Goal: Information Seeking & Learning: Learn about a topic

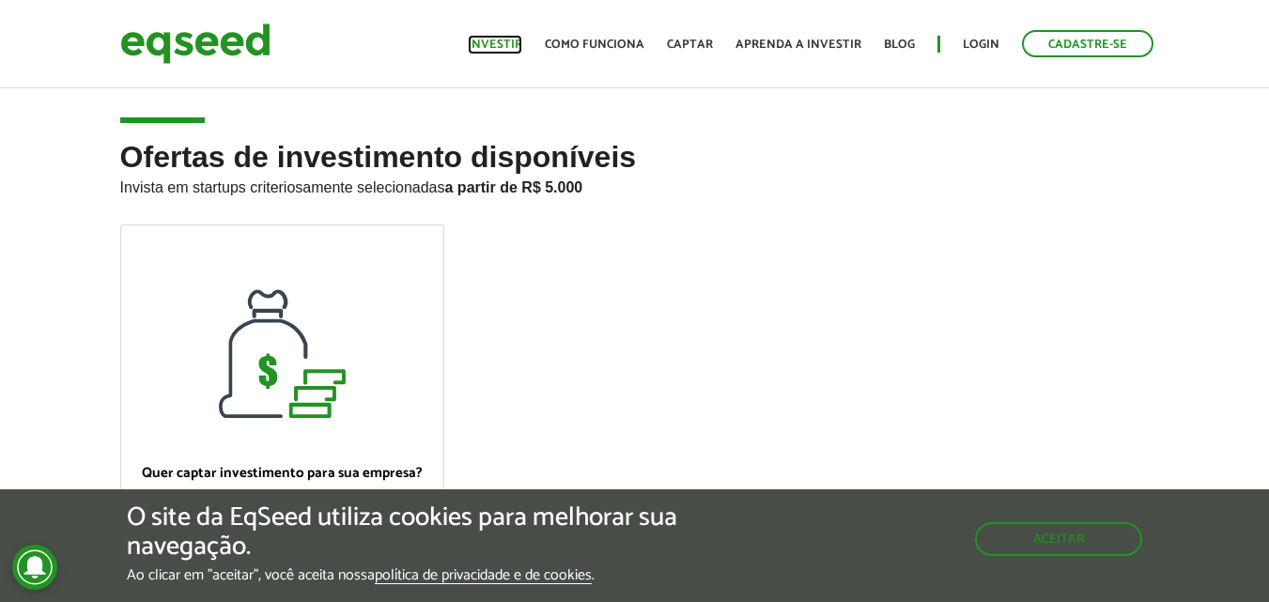
click at [500, 43] on link "Investir" at bounding box center [495, 45] width 54 height 12
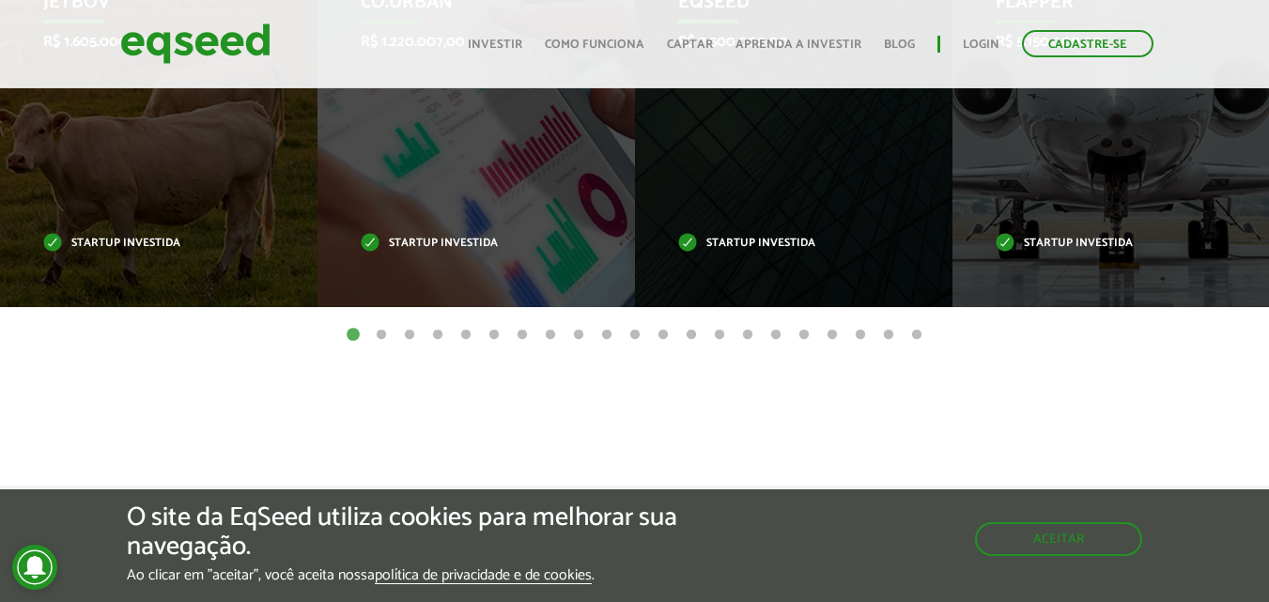
scroll to position [790, 0]
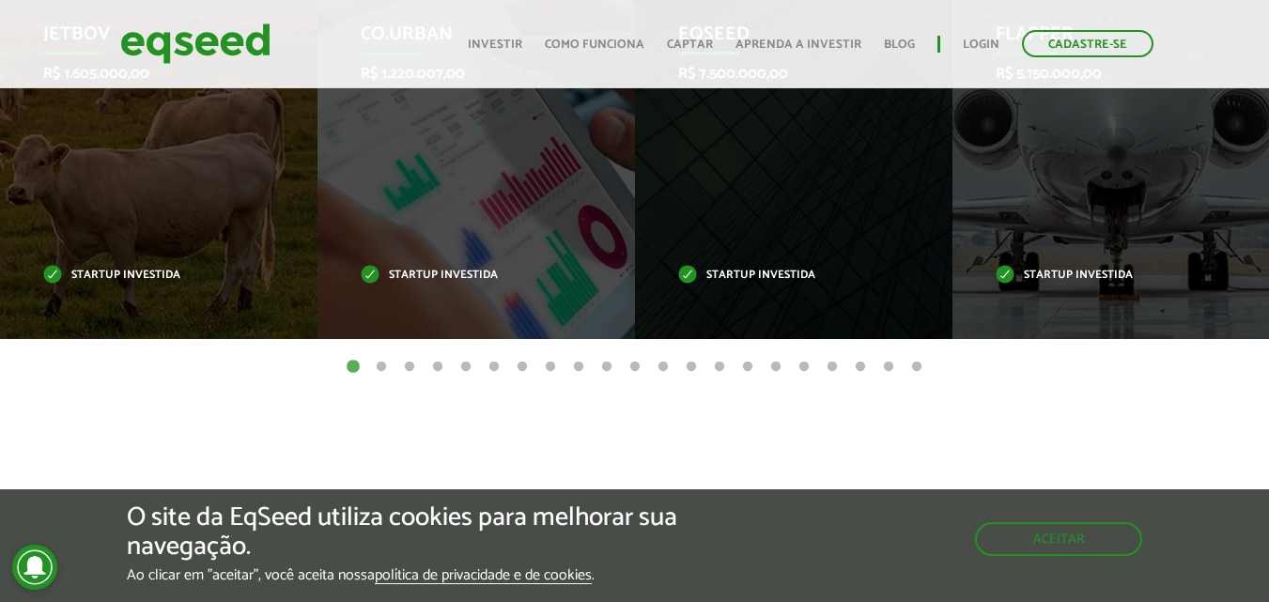
click at [381, 365] on button "2" at bounding box center [381, 367] width 19 height 19
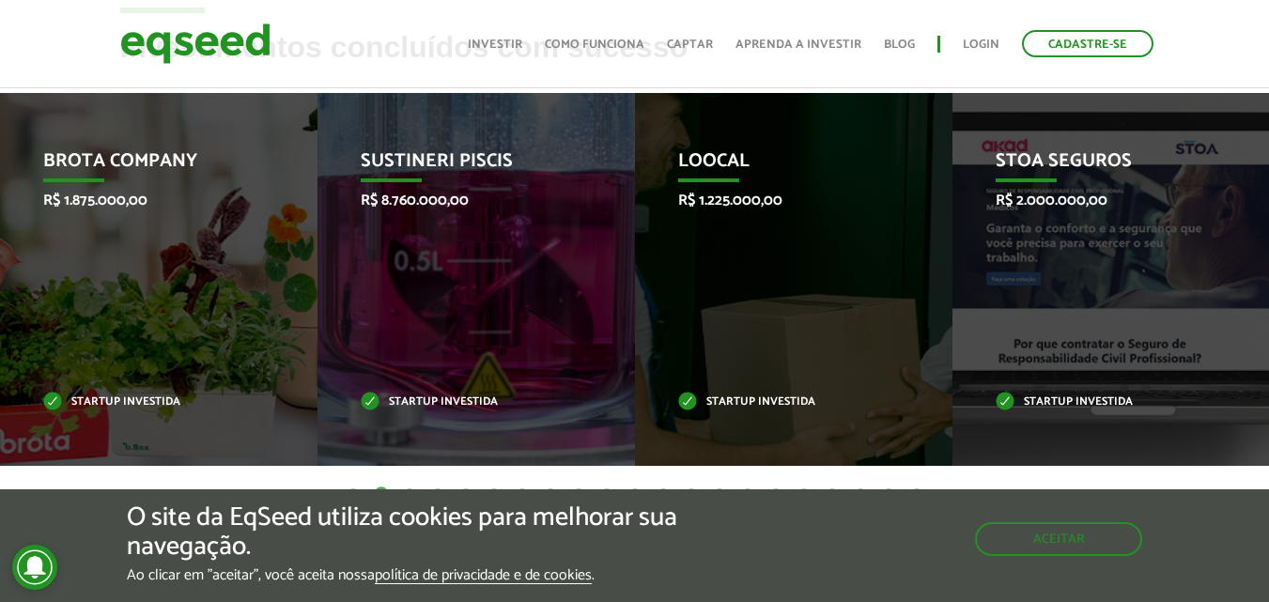
scroll to position [696, 0]
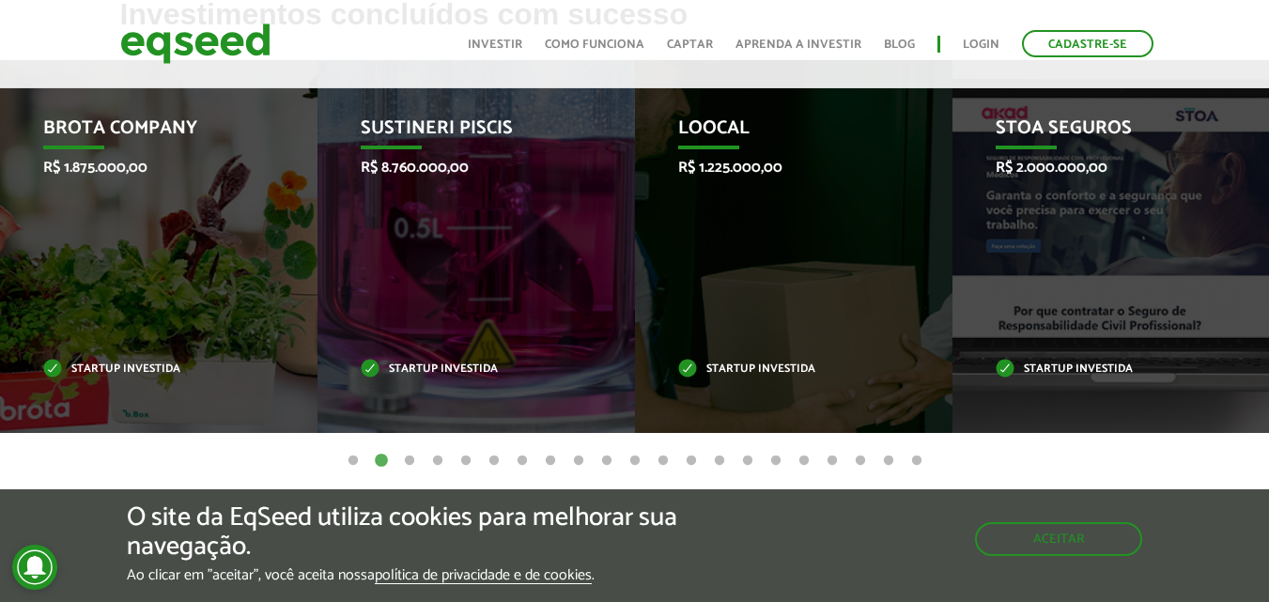
click at [410, 460] on button "3" at bounding box center [409, 461] width 19 height 19
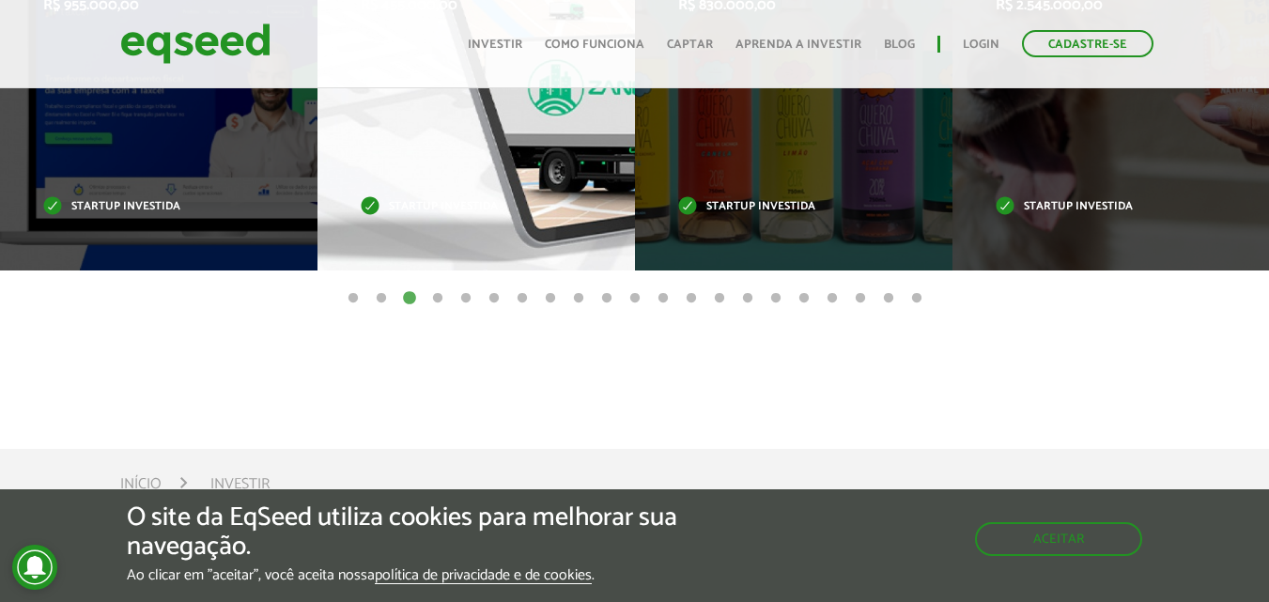
scroll to position [884, 0]
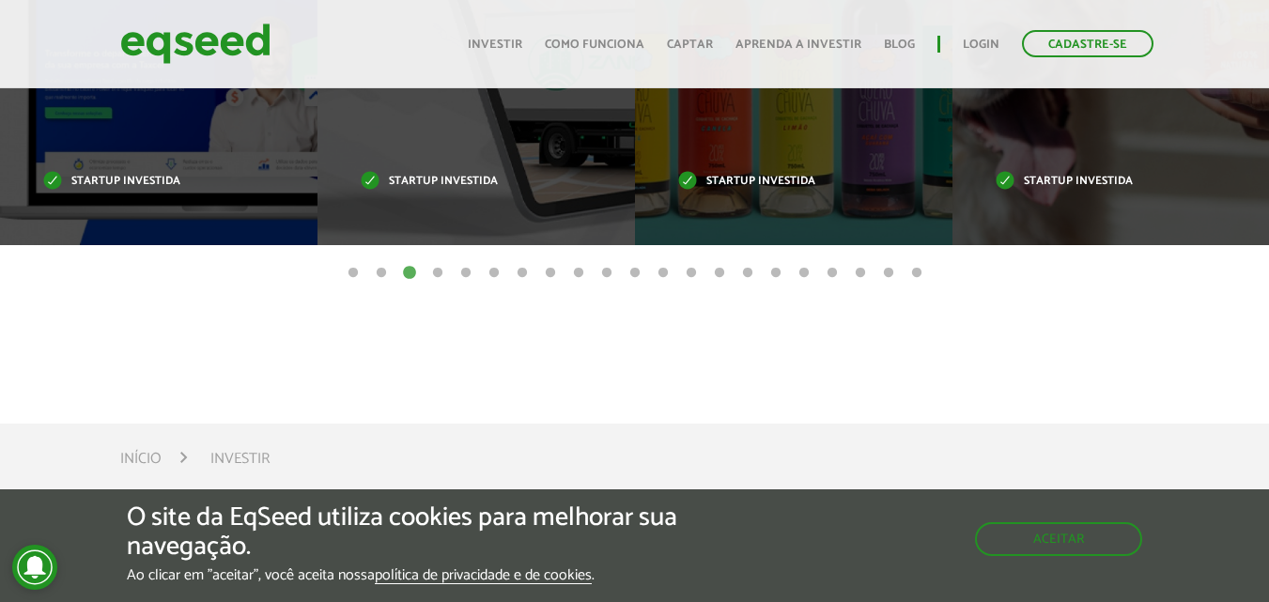
click at [438, 269] on button "4" at bounding box center [437, 273] width 19 height 19
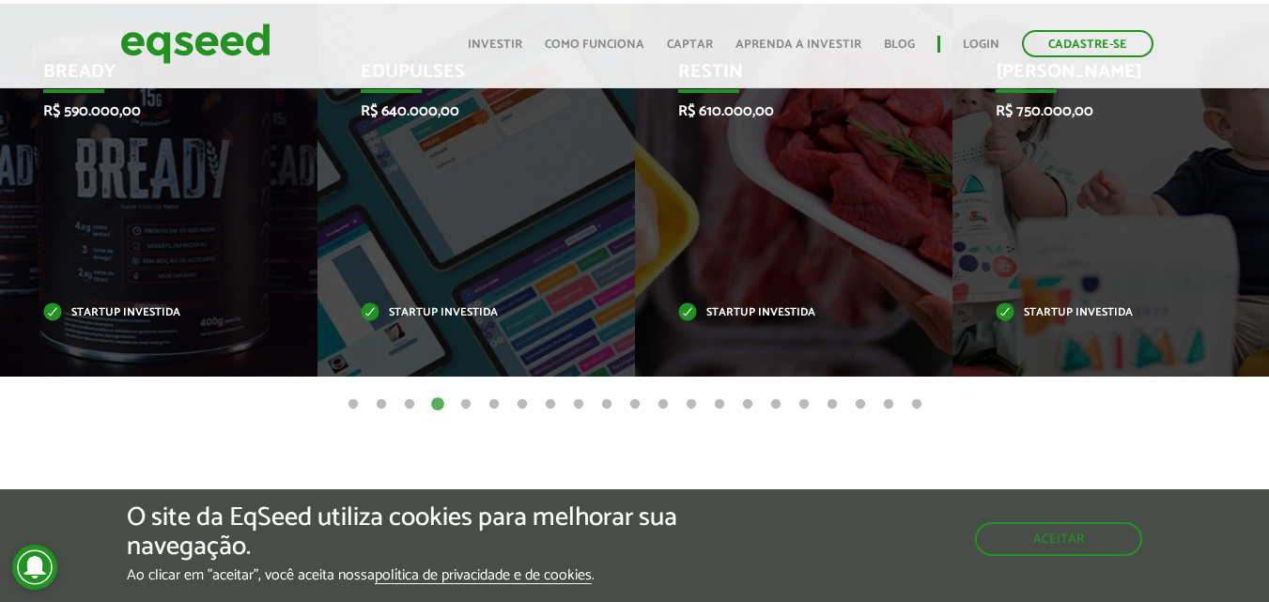
scroll to position [696, 0]
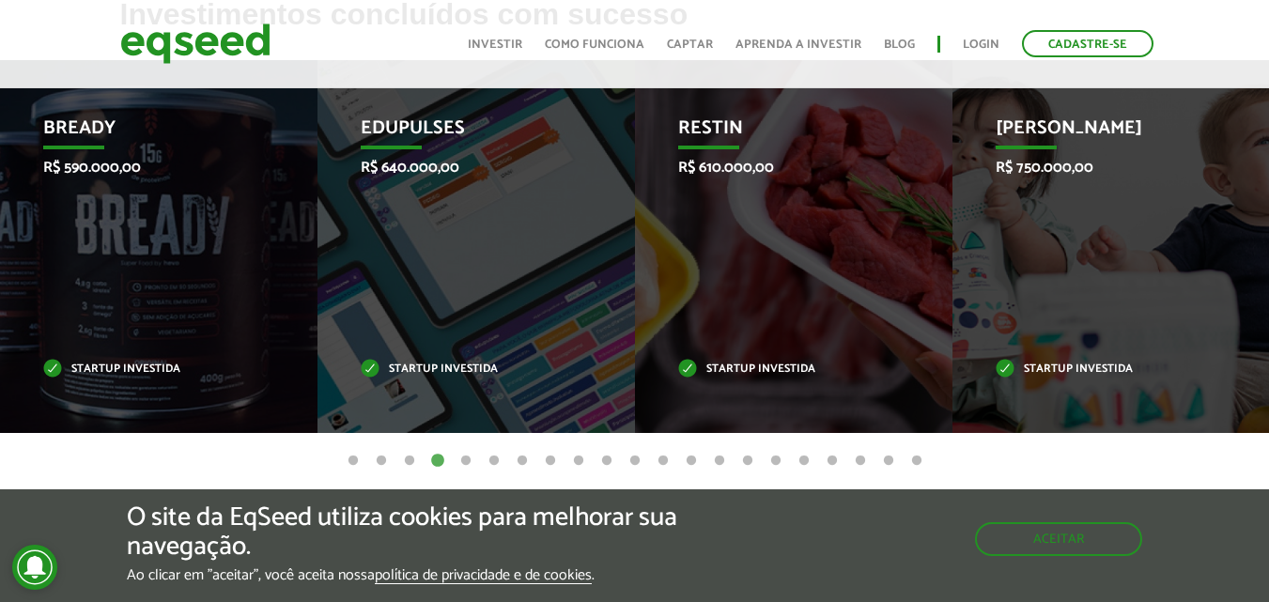
click at [465, 458] on button "5" at bounding box center [466, 461] width 19 height 19
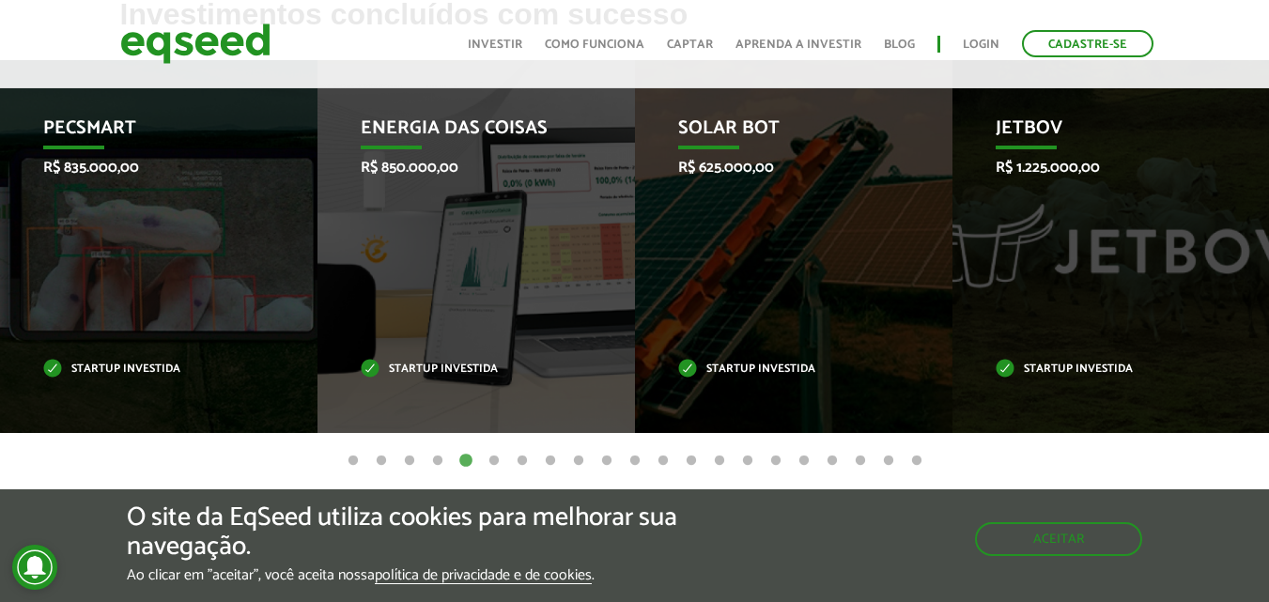
click at [411, 458] on button "3" at bounding box center [409, 461] width 19 height 19
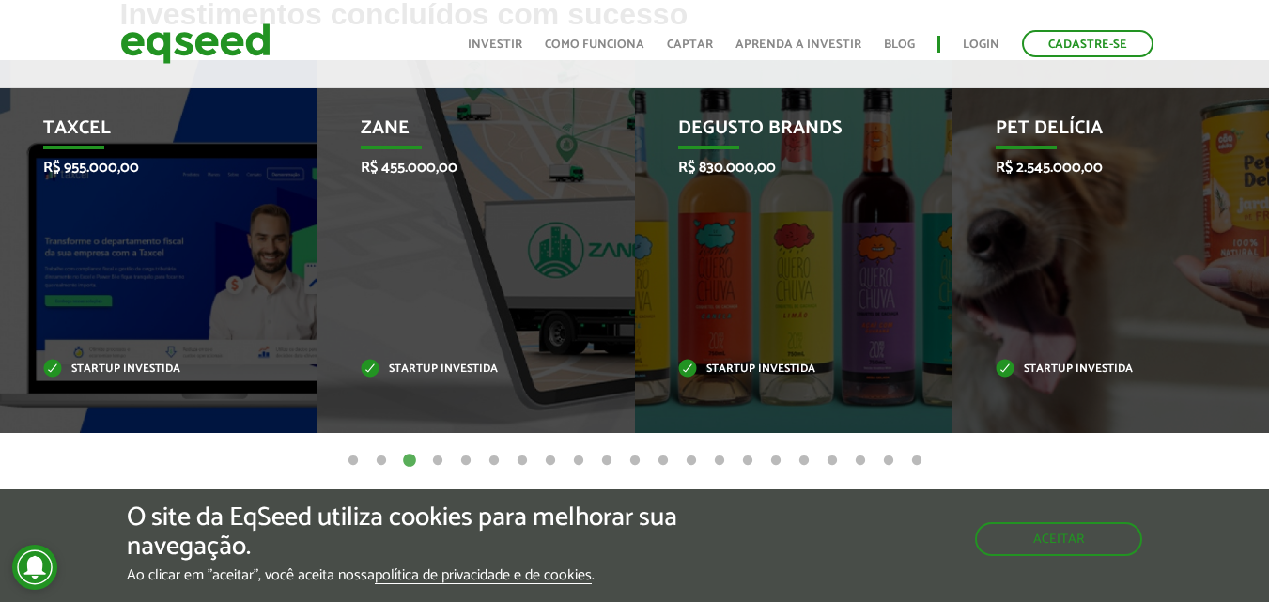
click at [465, 459] on button "5" at bounding box center [466, 461] width 19 height 19
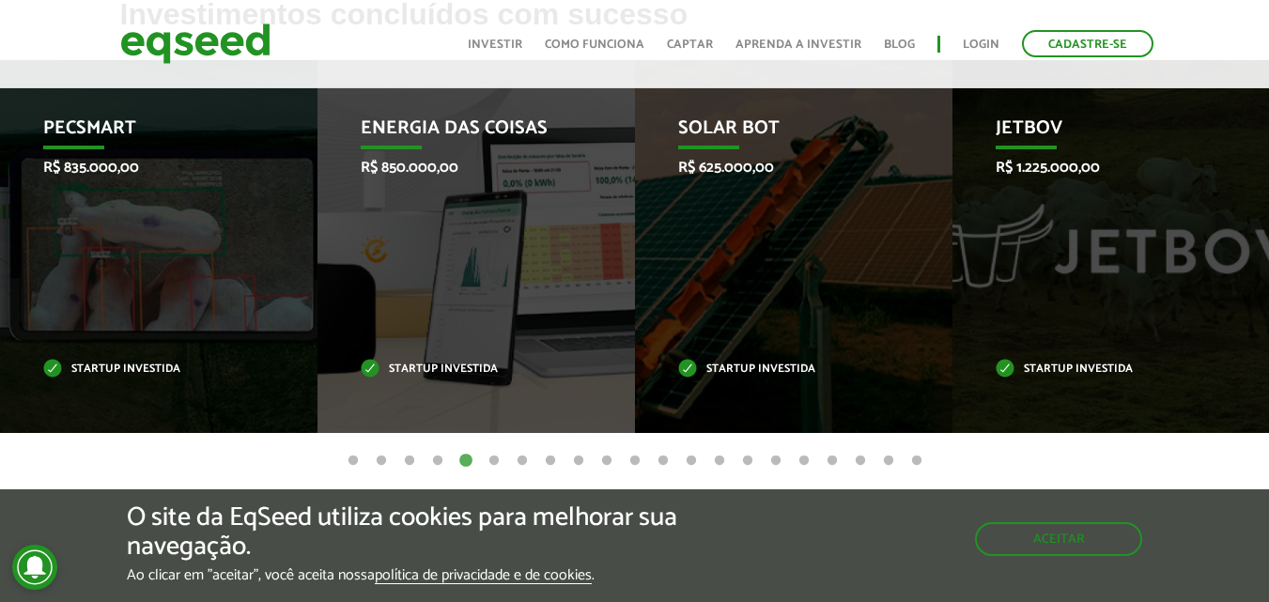
click at [353, 458] on button "1" at bounding box center [353, 461] width 19 height 19
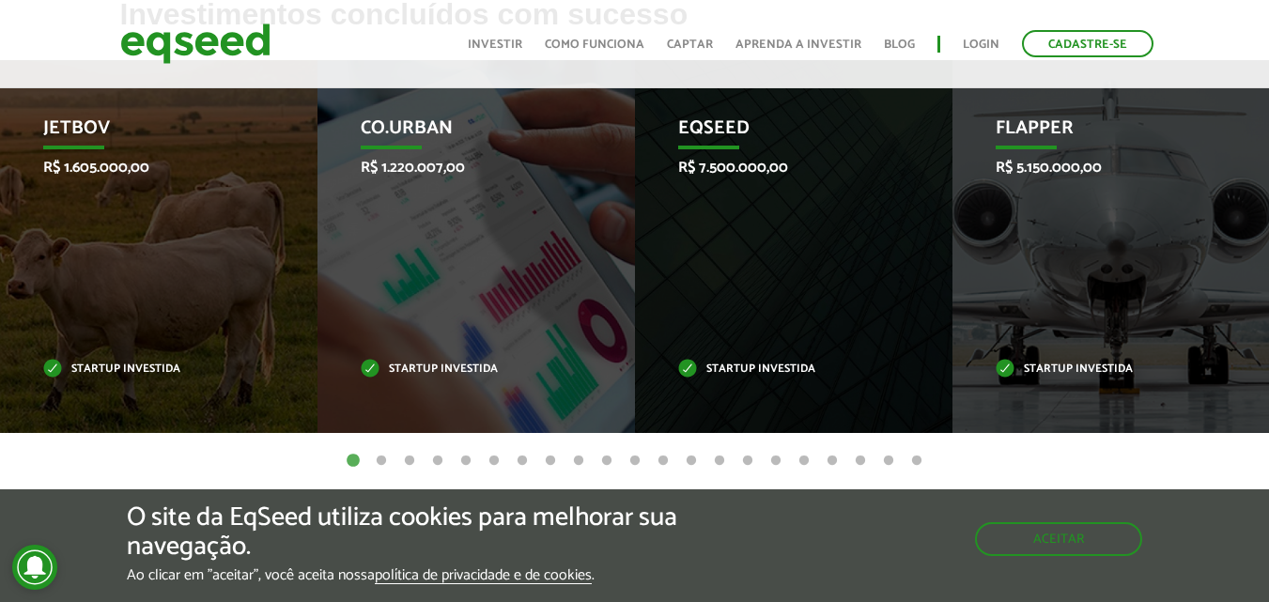
click at [468, 456] on button "5" at bounding box center [466, 461] width 19 height 19
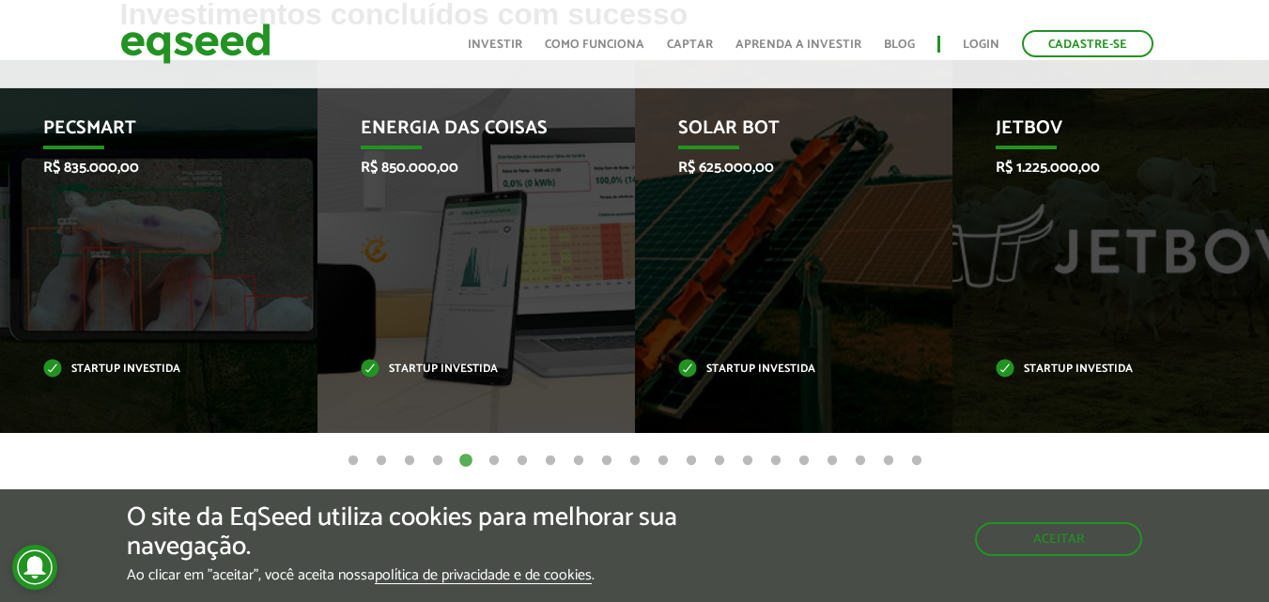
click at [353, 459] on button "1" at bounding box center [353, 461] width 19 height 19
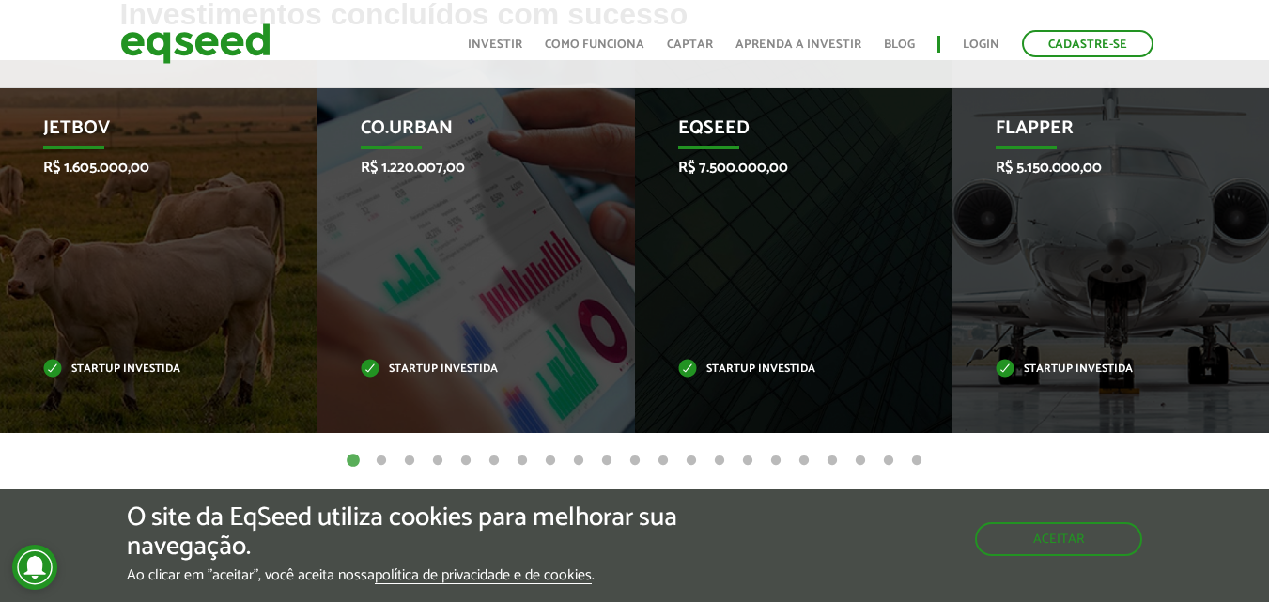
click at [459, 457] on button "5" at bounding box center [466, 461] width 19 height 19
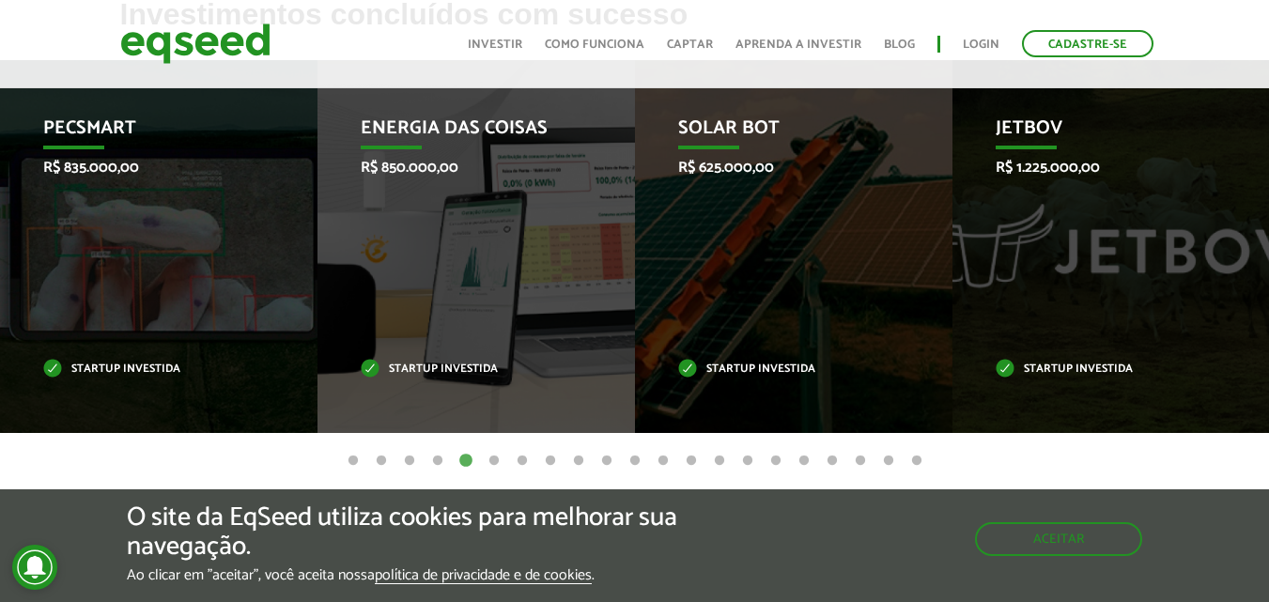
click at [490, 454] on button "6" at bounding box center [494, 461] width 19 height 19
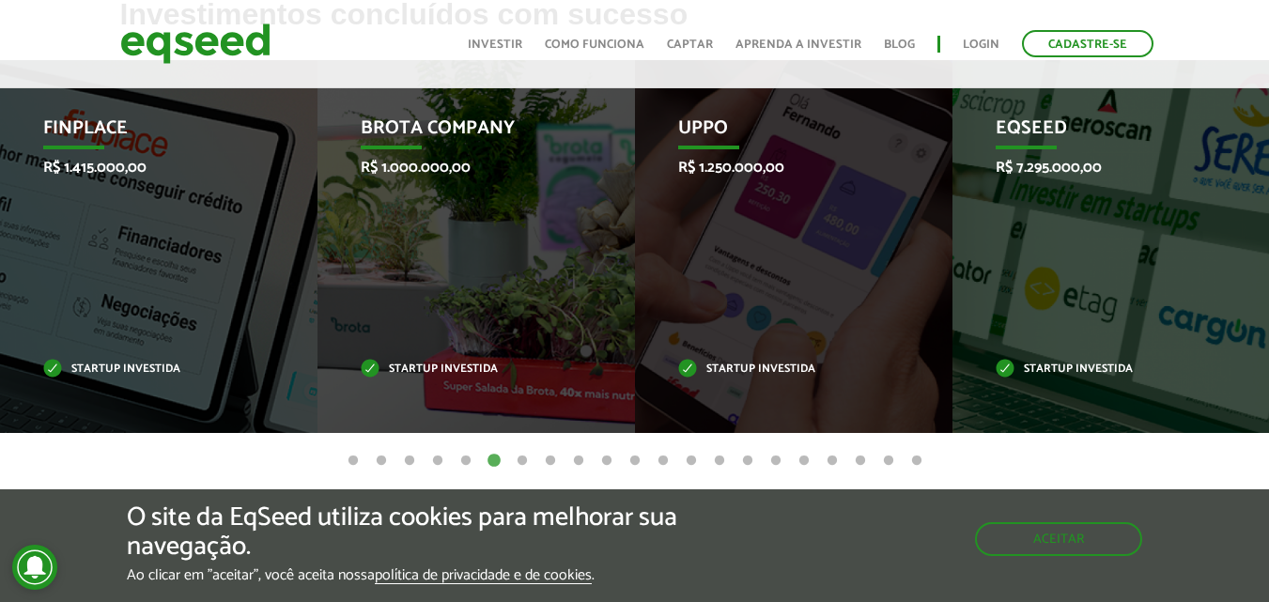
click at [525, 460] on button "7" at bounding box center [522, 461] width 19 height 19
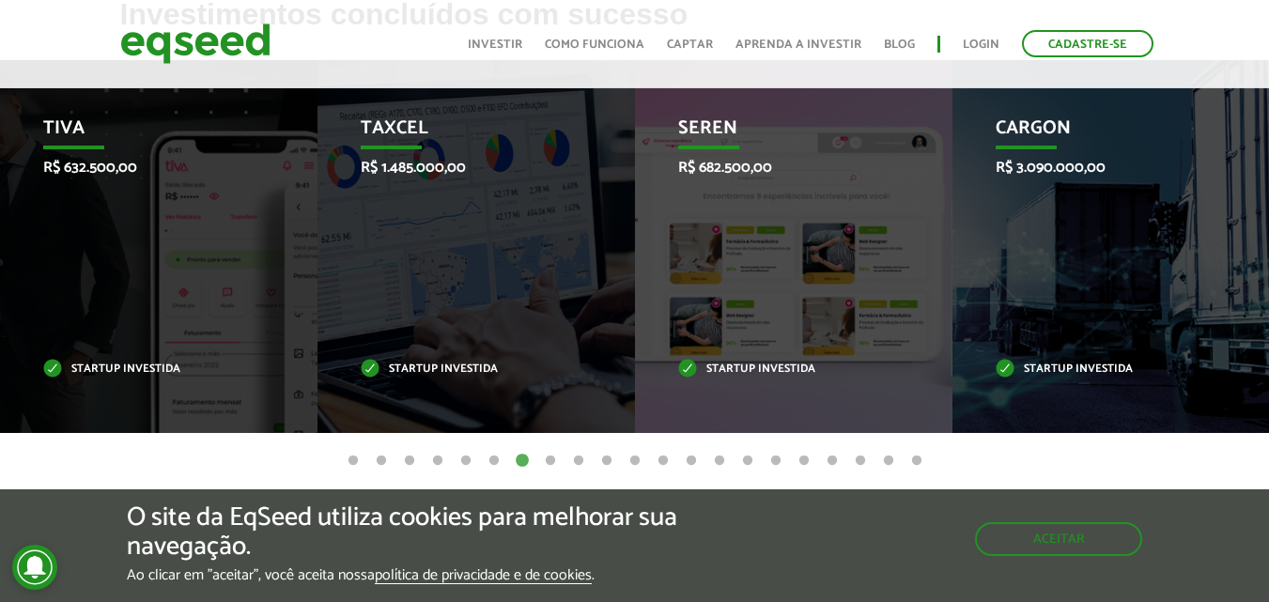
click at [550, 459] on button "8" at bounding box center [550, 461] width 19 height 19
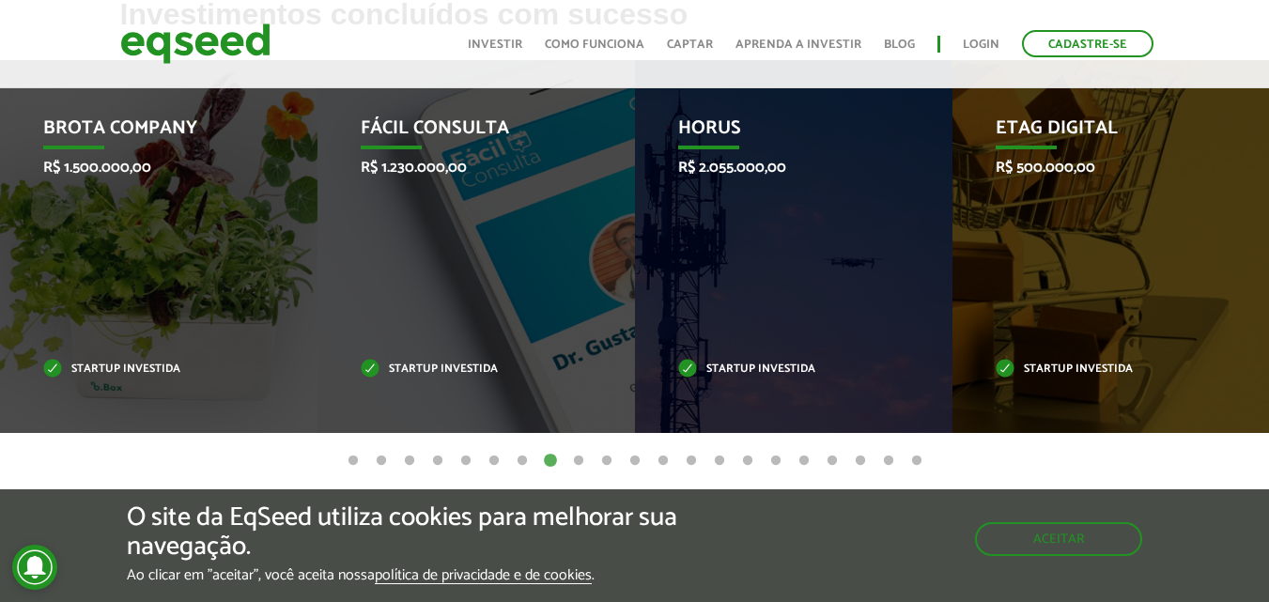
click at [577, 459] on button "9" at bounding box center [578, 461] width 19 height 19
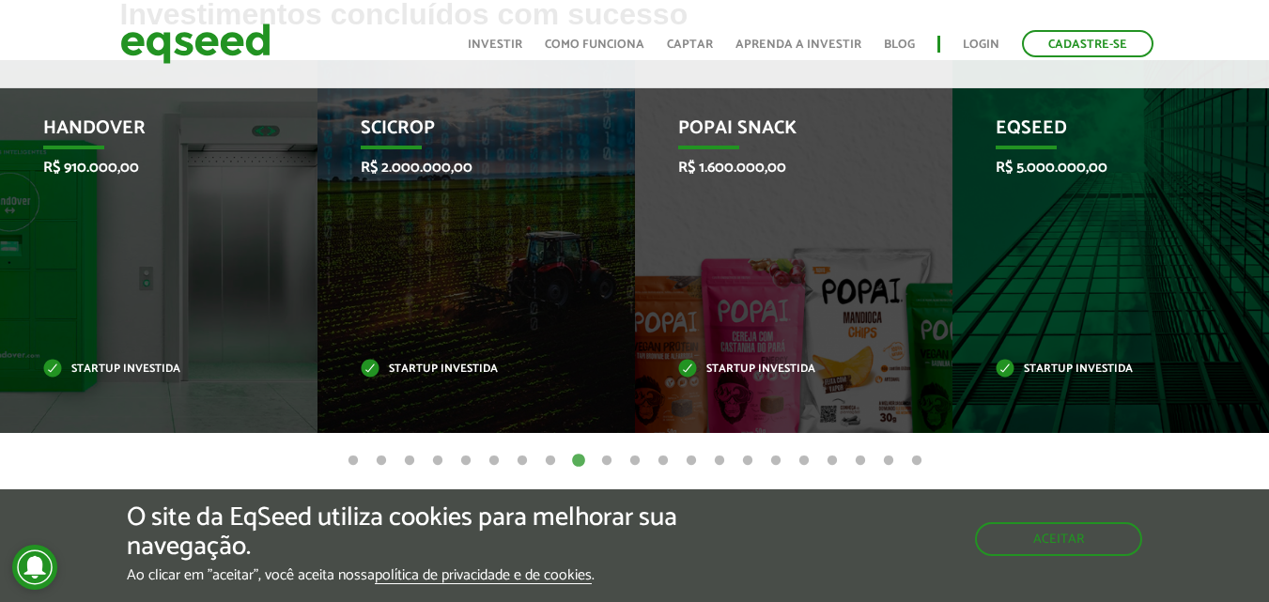
click at [606, 458] on button "10" at bounding box center [607, 461] width 19 height 19
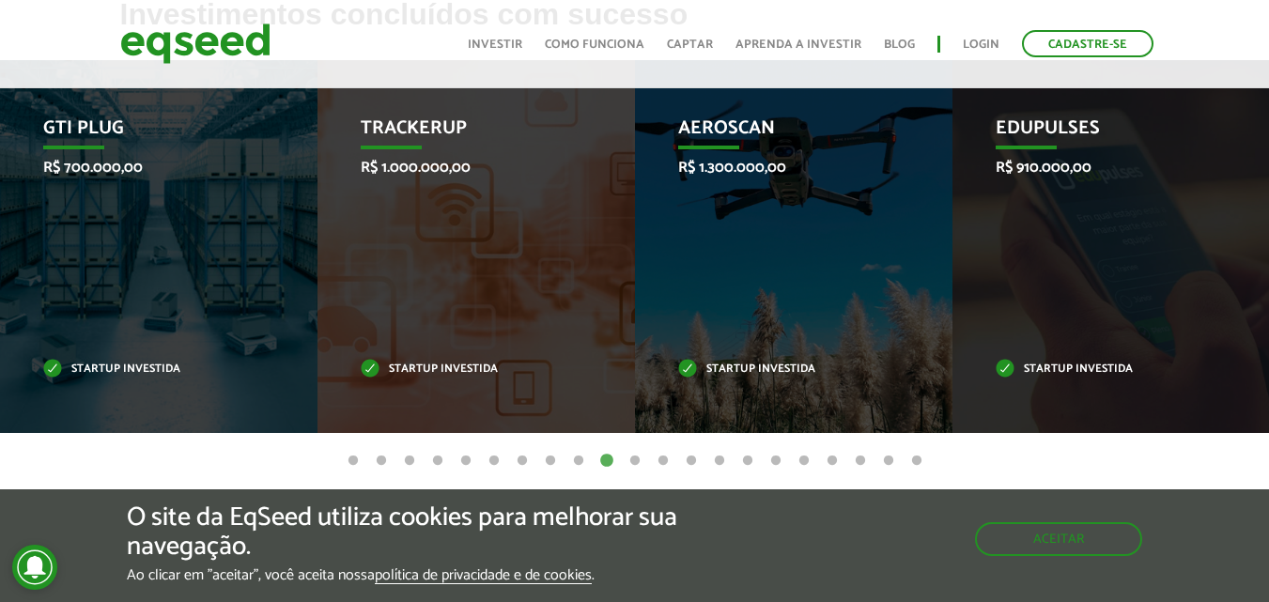
click at [632, 458] on button "11" at bounding box center [635, 461] width 19 height 19
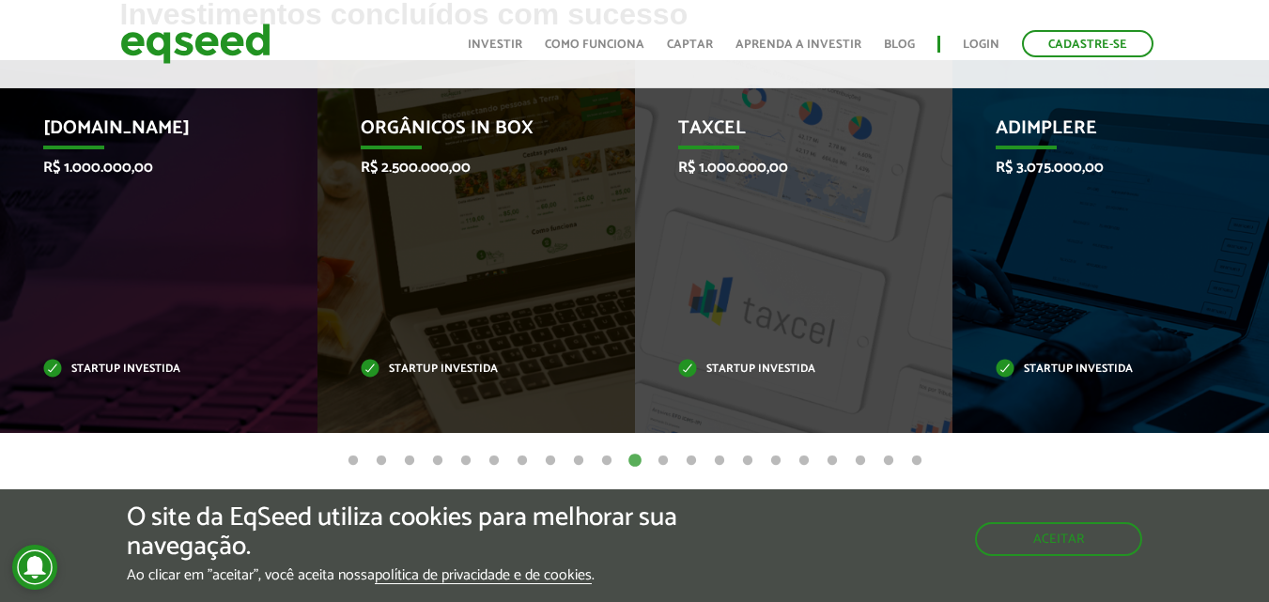
click at [659, 462] on button "12" at bounding box center [663, 461] width 19 height 19
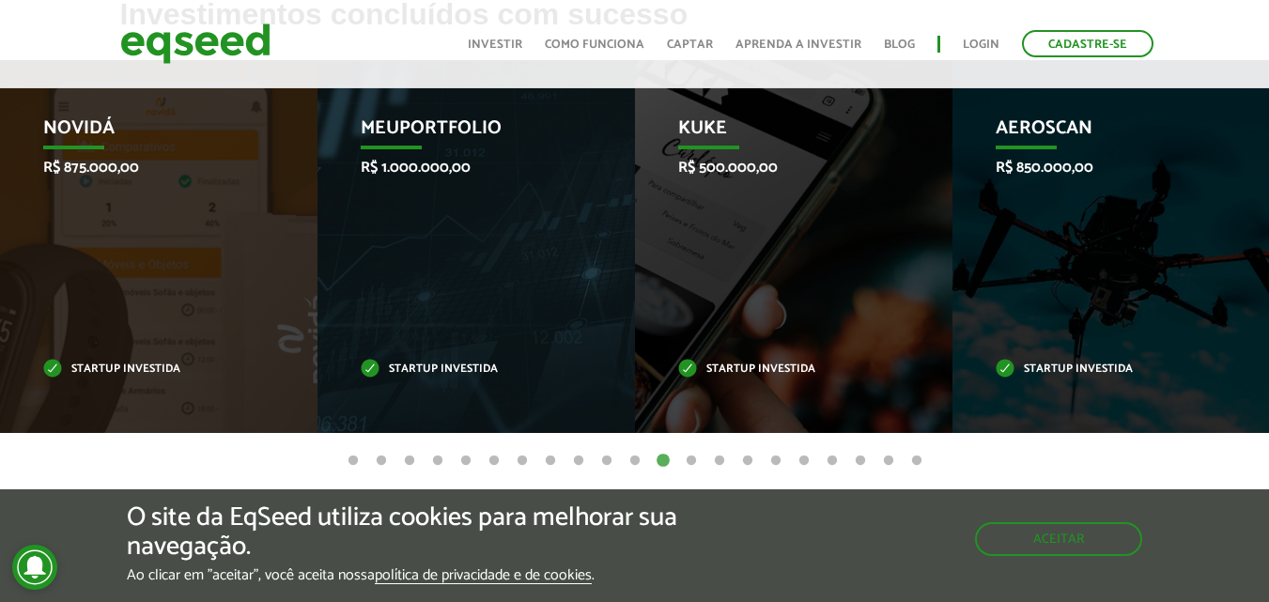
click at [691, 457] on button "13" at bounding box center [691, 461] width 19 height 19
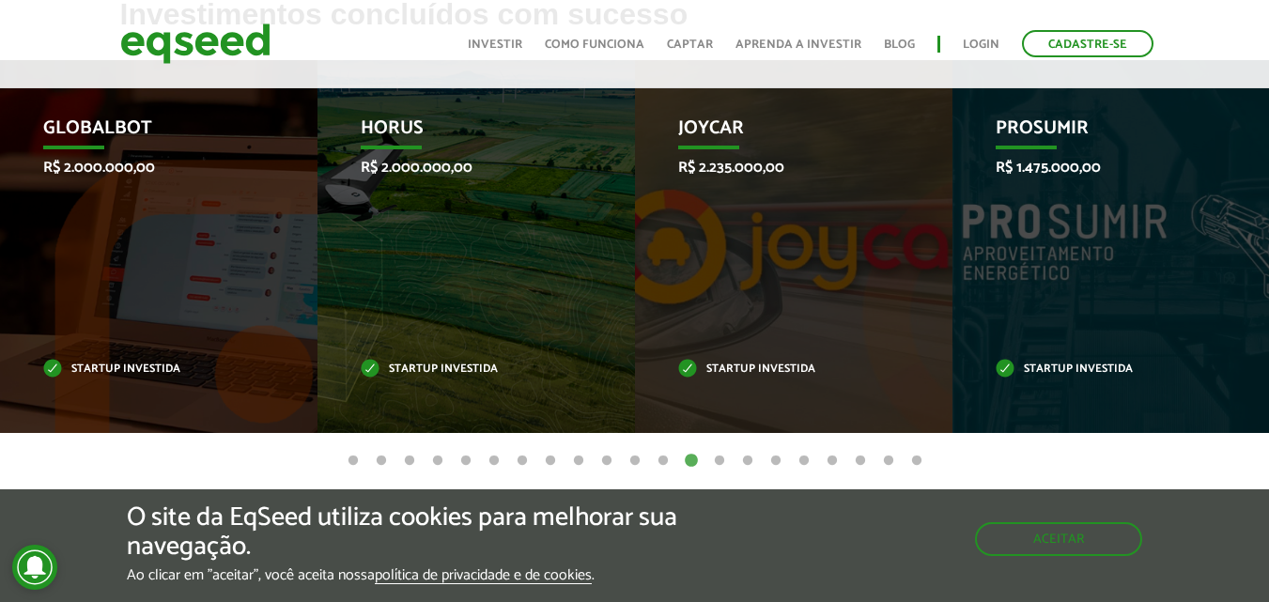
click at [719, 461] on button "14" at bounding box center [719, 461] width 19 height 19
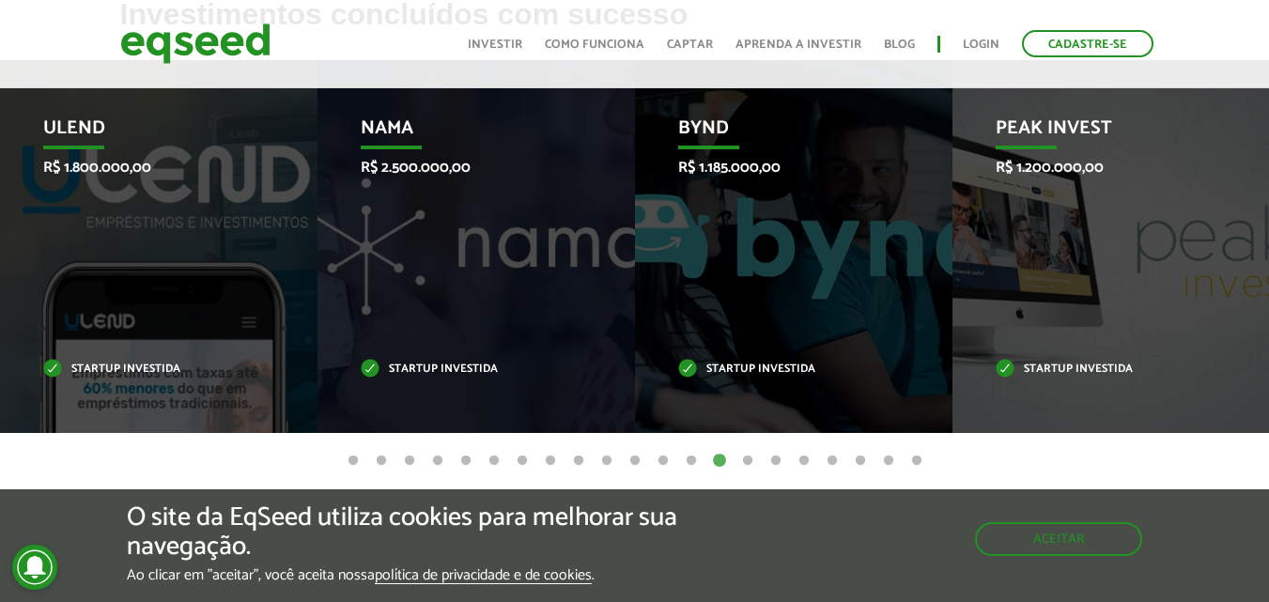
click at [747, 459] on button "15" at bounding box center [748, 461] width 19 height 19
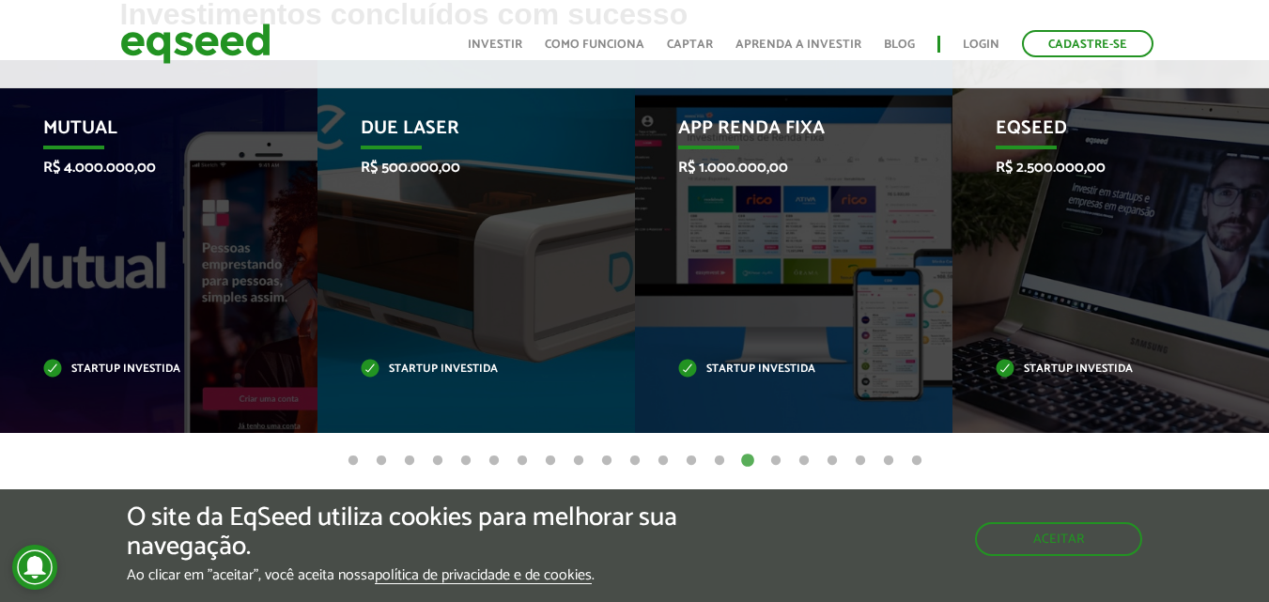
click at [777, 459] on button "16" at bounding box center [776, 461] width 19 height 19
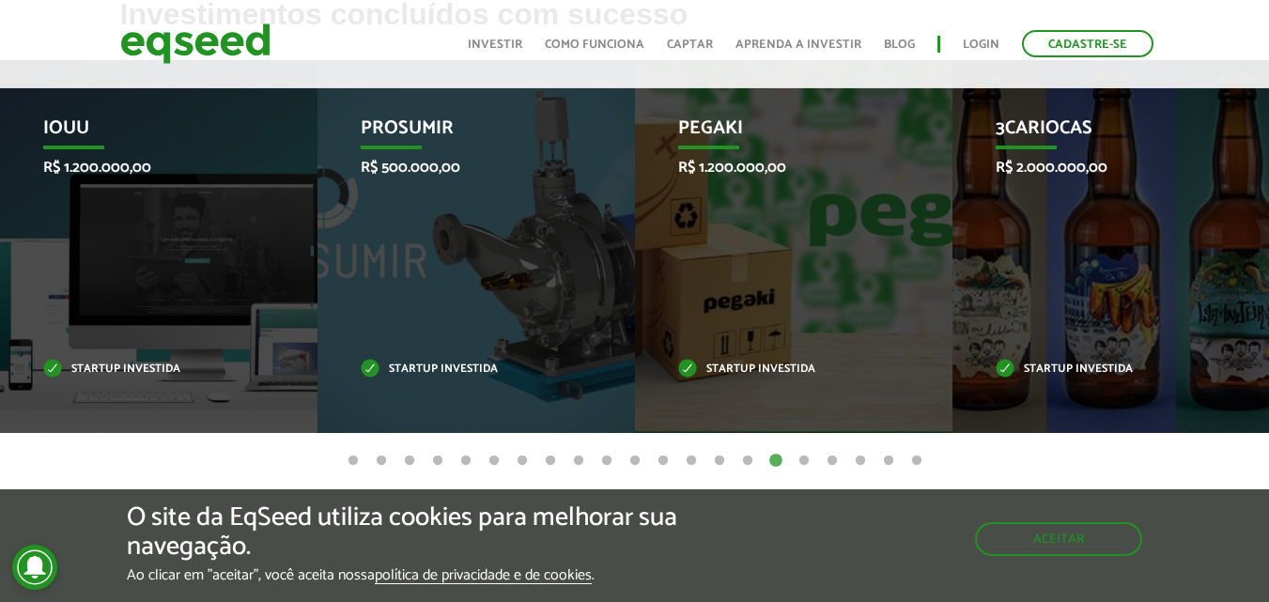
click at [806, 461] on button "17" at bounding box center [804, 461] width 19 height 19
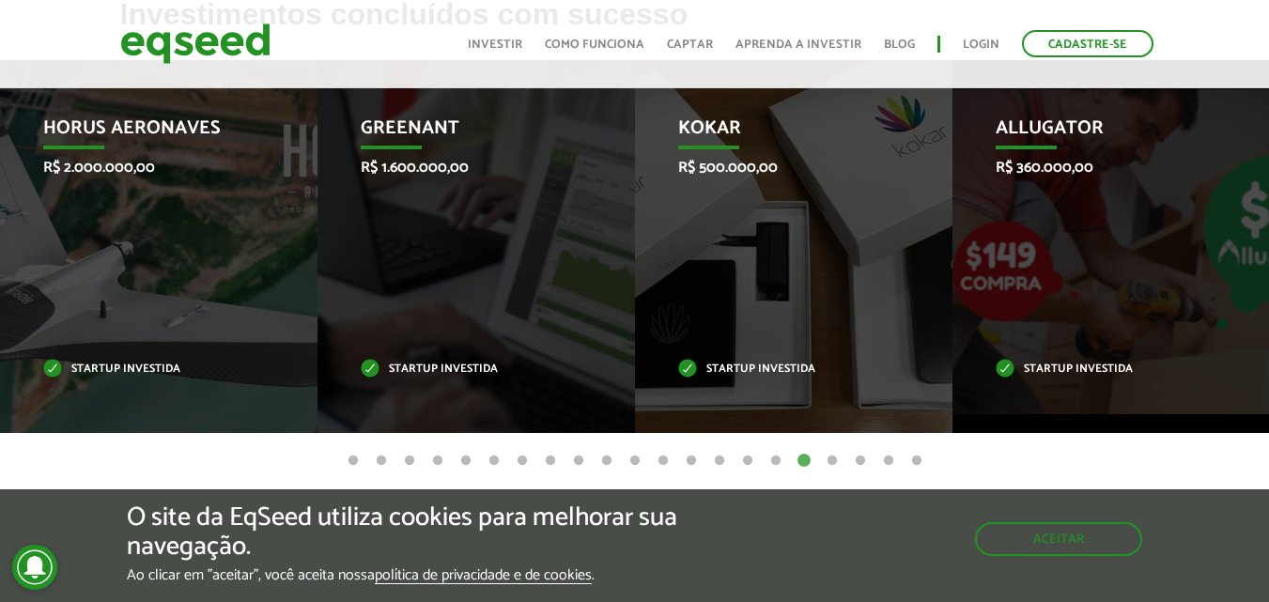
click at [830, 457] on button "18" at bounding box center [832, 461] width 19 height 19
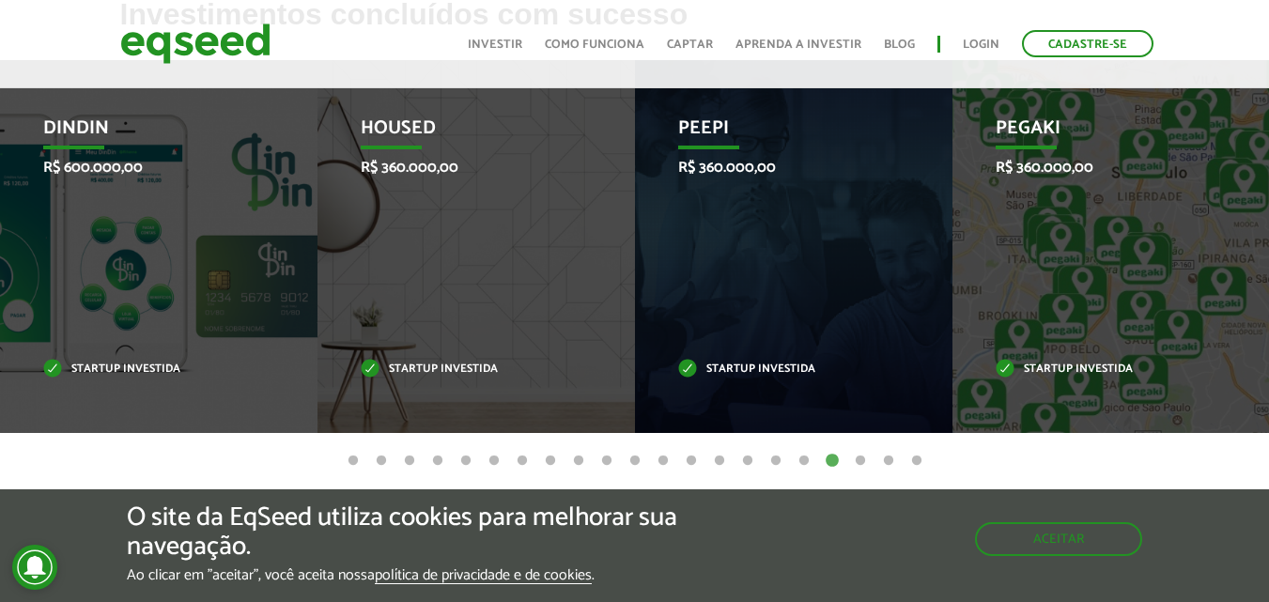
click at [859, 464] on button "19" at bounding box center [860, 461] width 19 height 19
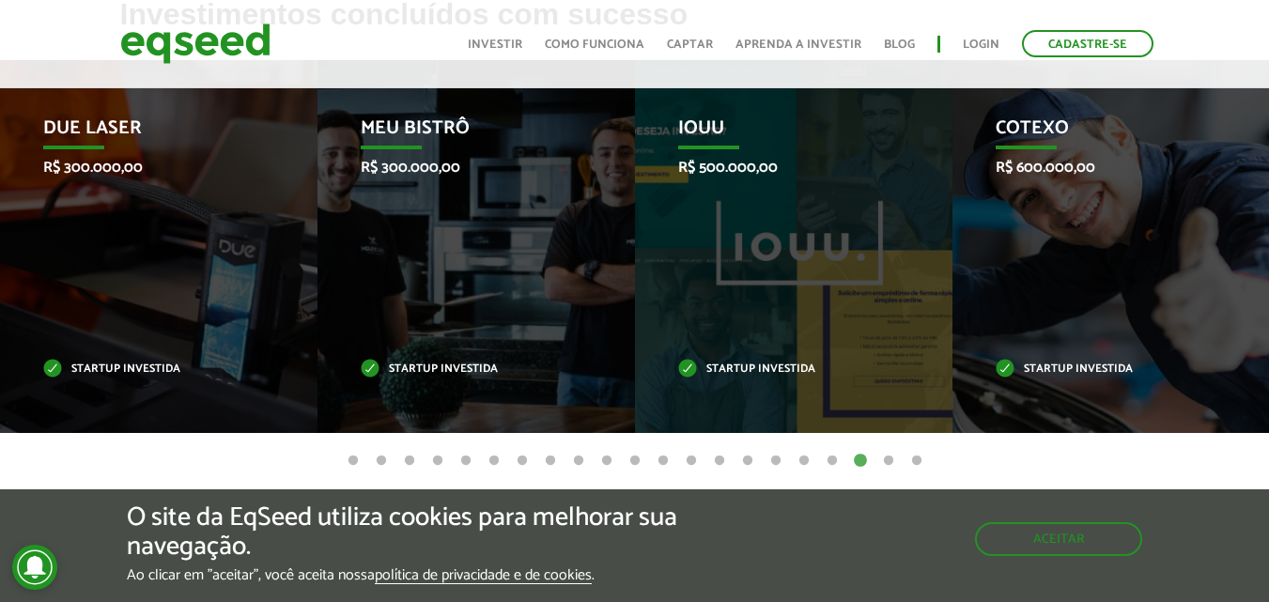
click at [890, 460] on button "20" at bounding box center [888, 461] width 19 height 19
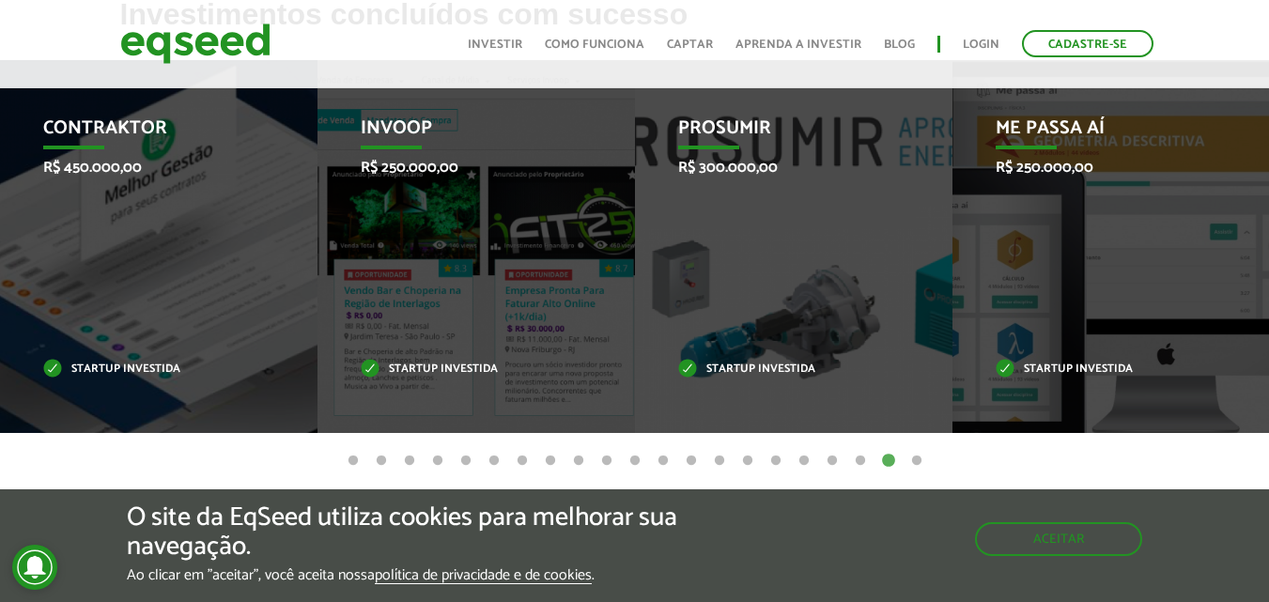
click at [921, 459] on button "21" at bounding box center [917, 461] width 19 height 19
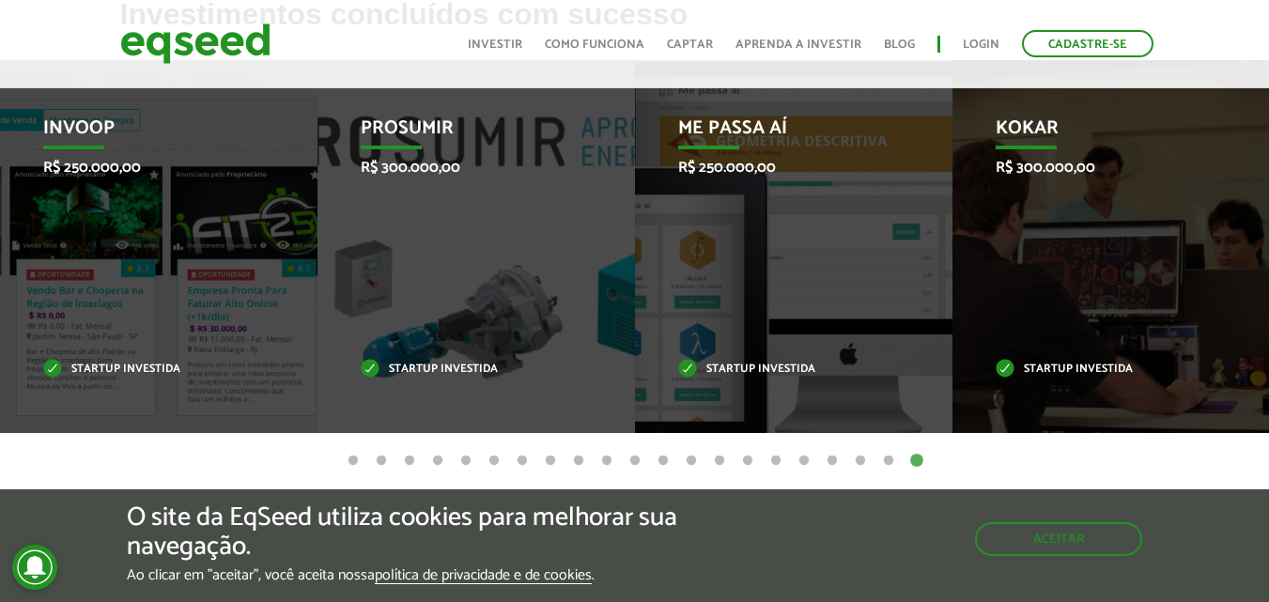
click at [859, 457] on button "19" at bounding box center [860, 461] width 19 height 19
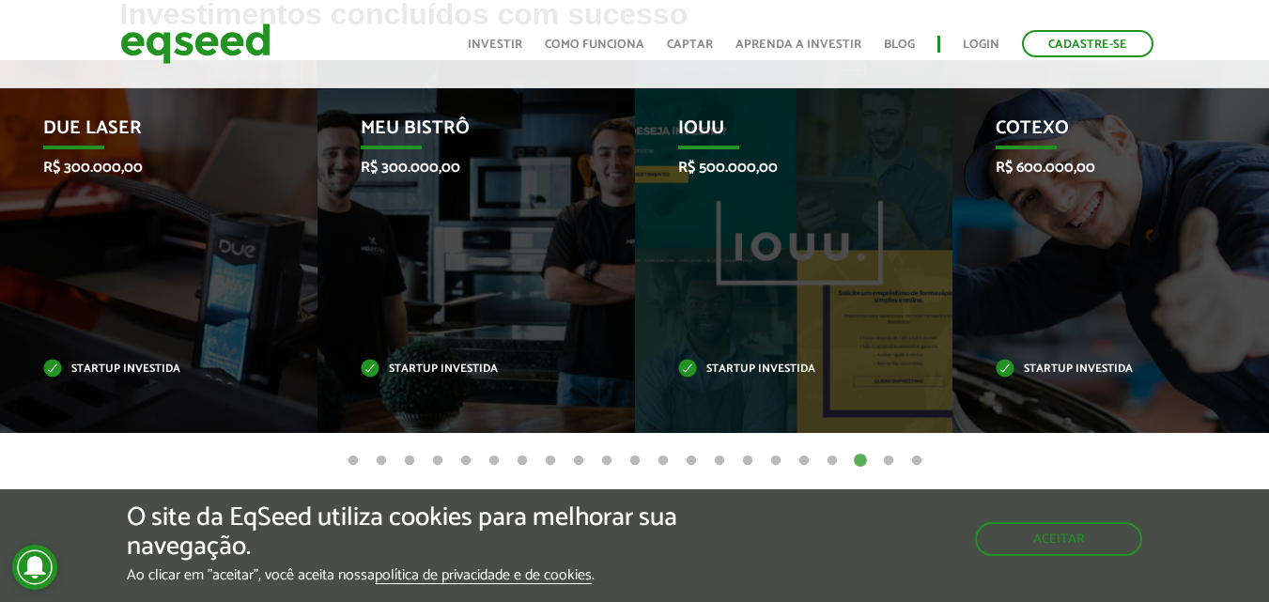
click at [833, 460] on button "18" at bounding box center [832, 461] width 19 height 19
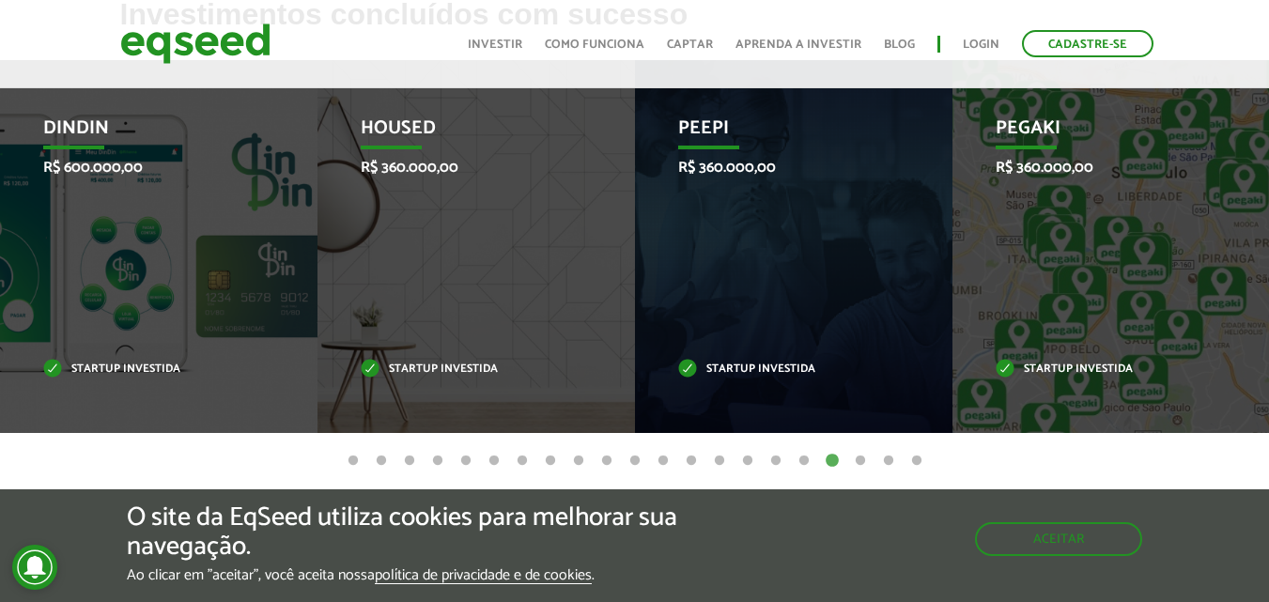
click at [803, 461] on button "17" at bounding box center [804, 461] width 19 height 19
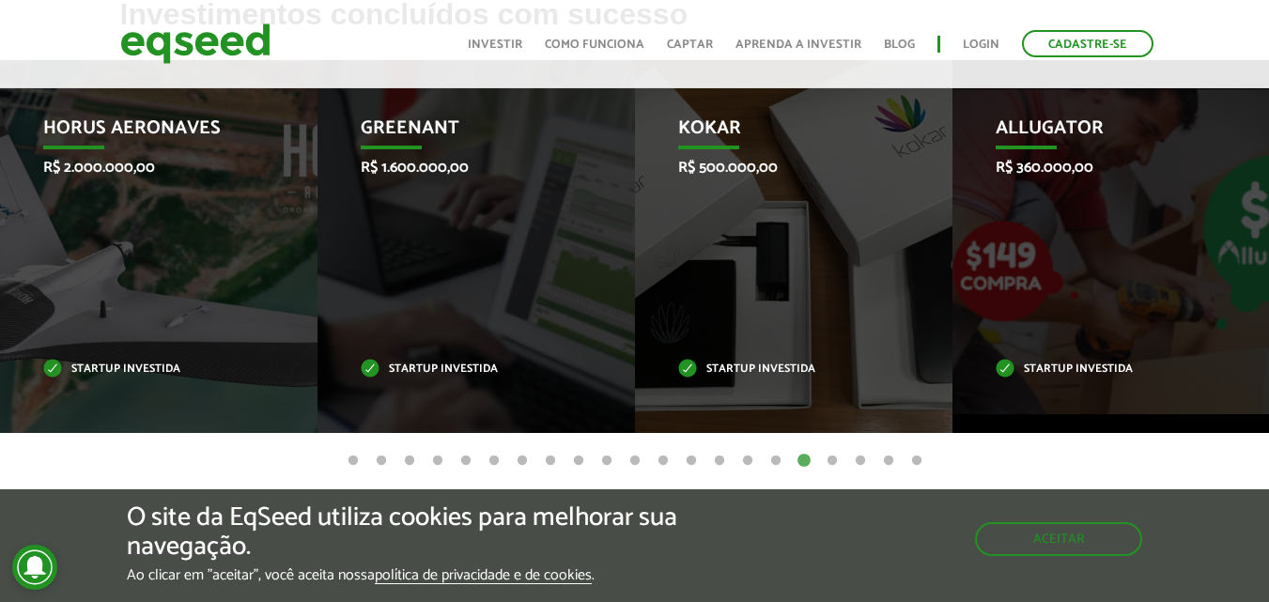
click at [779, 460] on button "16" at bounding box center [776, 461] width 19 height 19
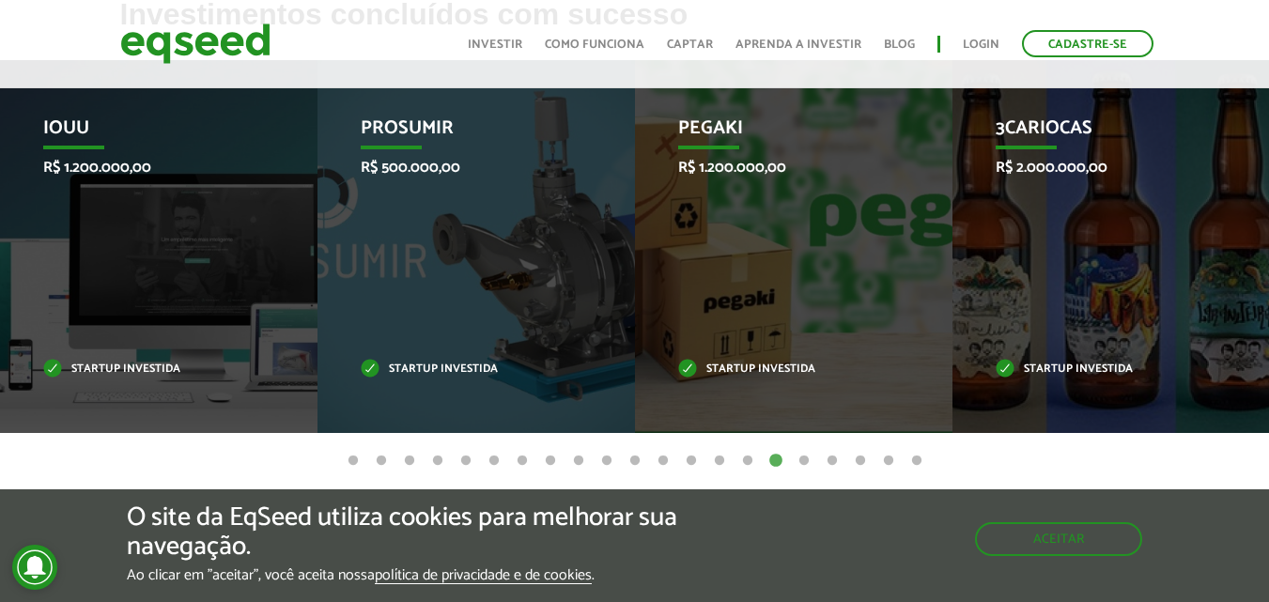
click at [750, 460] on button "15" at bounding box center [748, 461] width 19 height 19
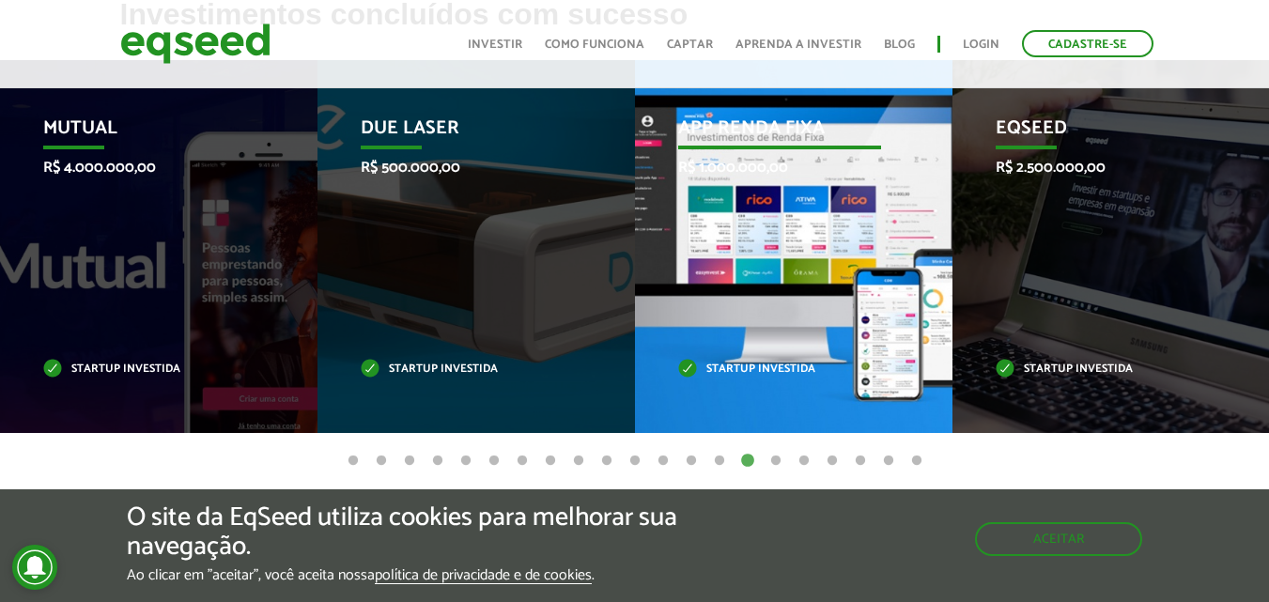
click at [761, 177] on p "R$ 1.000.000,00" at bounding box center [779, 168] width 203 height 18
click at [888, 334] on div "App Renda Fixa R$ 1.000.000,00 Startup investida" at bounding box center [779, 246] width 289 height 373
click at [786, 365] on p "Startup investida" at bounding box center [779, 370] width 203 height 10
drag, startPoint x: 764, startPoint y: 366, endPoint x: 739, endPoint y: 296, distance: 74.0
click at [759, 356] on div "App Renda Fixa R$ 1.000.000,00 Startup investida" at bounding box center [779, 246] width 289 height 373
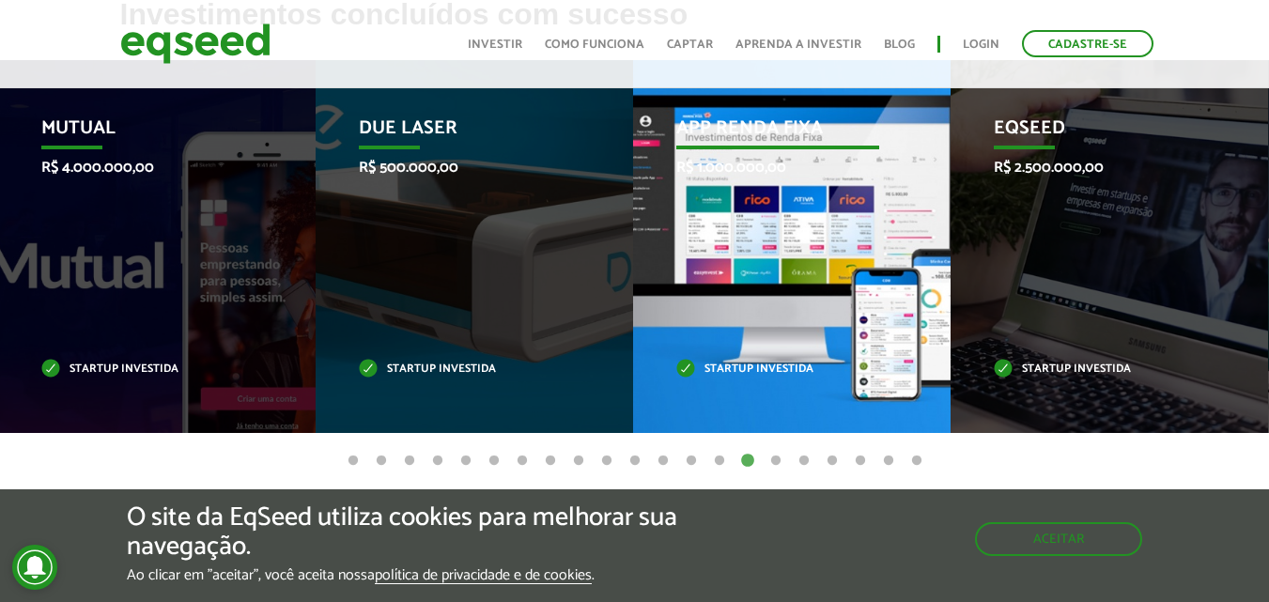
click at [741, 148] on p "App Renda Fixa" at bounding box center [778, 133] width 203 height 32
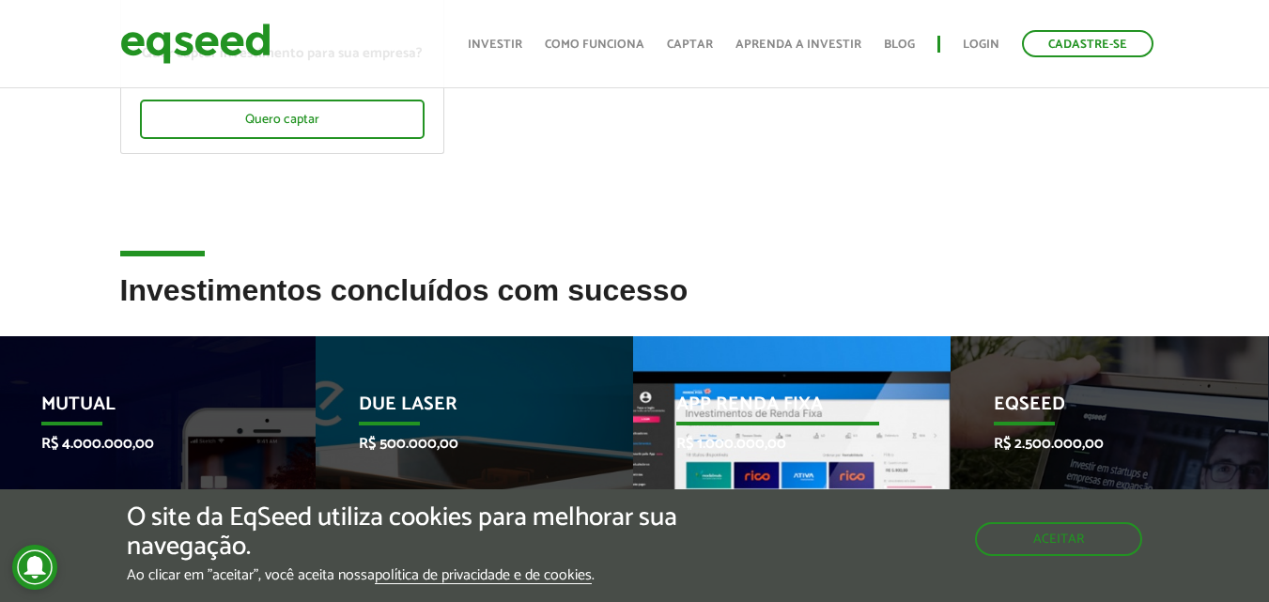
scroll to position [602, 0]
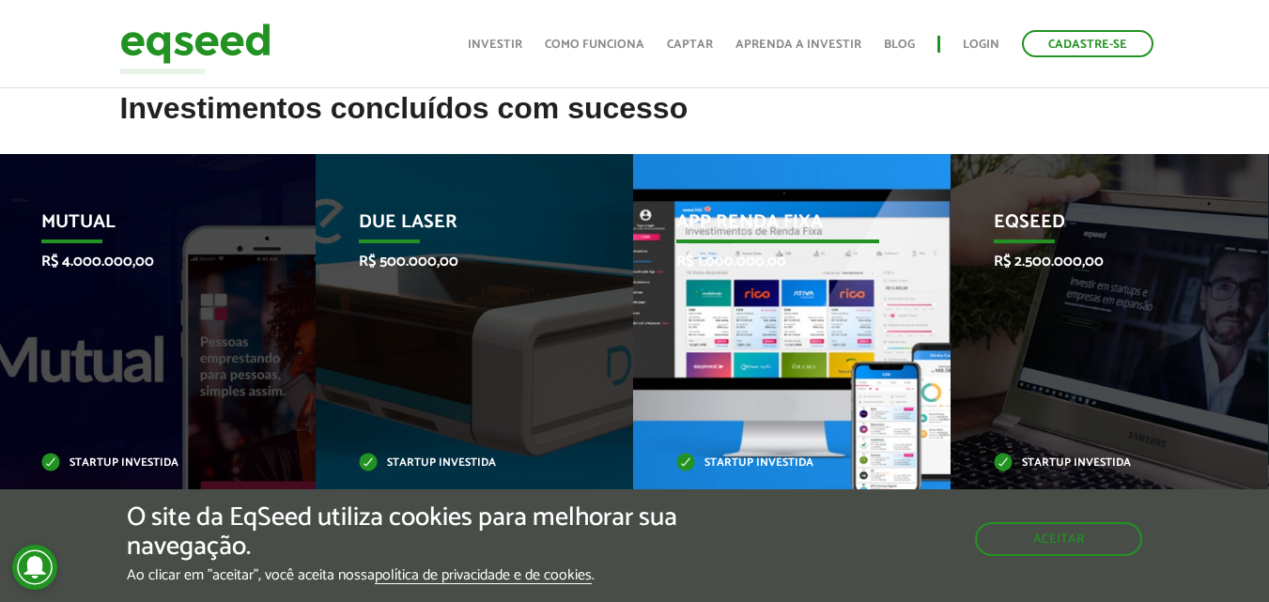
click at [779, 284] on div "App Renda Fixa R$ 1.000.000,00 Startup investida" at bounding box center [777, 340] width 289 height 373
drag, startPoint x: 779, startPoint y: 284, endPoint x: 762, endPoint y: 252, distance: 36.1
click at [775, 278] on div "App Renda Fixa R$ 1.000.000,00 Startup investida" at bounding box center [777, 340] width 289 height 373
drag, startPoint x: 759, startPoint y: 231, endPoint x: 751, endPoint y: 190, distance: 42.2
click at [755, 197] on div "App Renda Fixa R$ 1.000.000,00 Startup investida" at bounding box center [777, 340] width 289 height 373
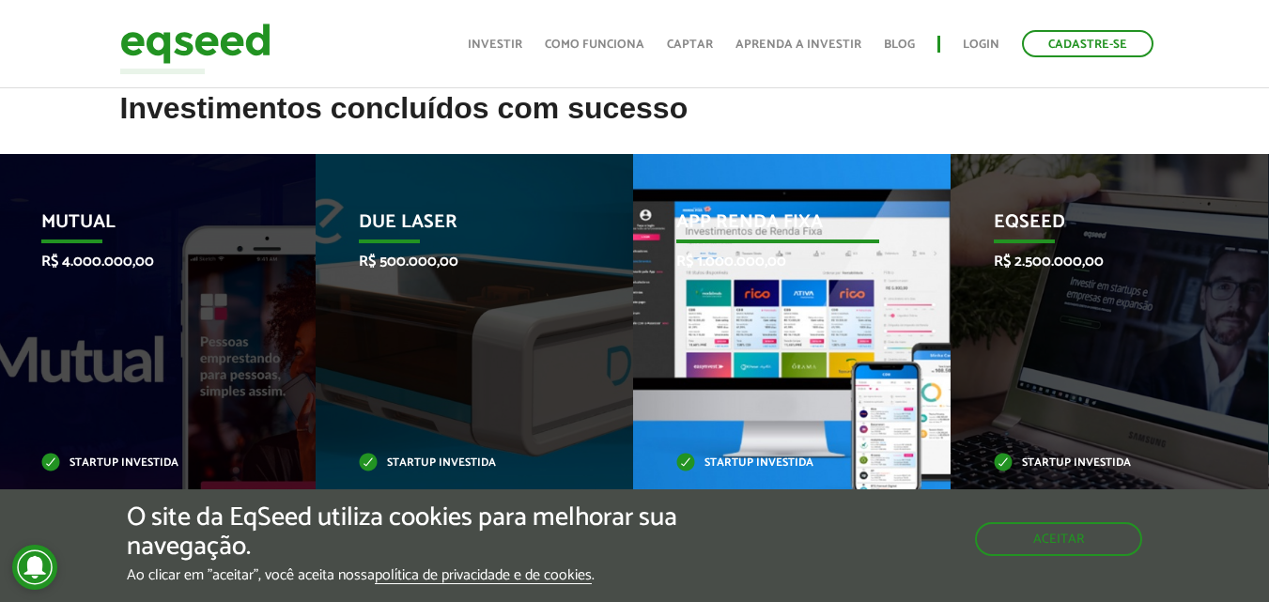
drag, startPoint x: 701, startPoint y: 203, endPoint x: 642, endPoint y: 215, distance: 60.4
click at [686, 206] on div "App Renda Fixa R$ 1.000.000,00 Startup investida" at bounding box center [777, 340] width 289 height 373
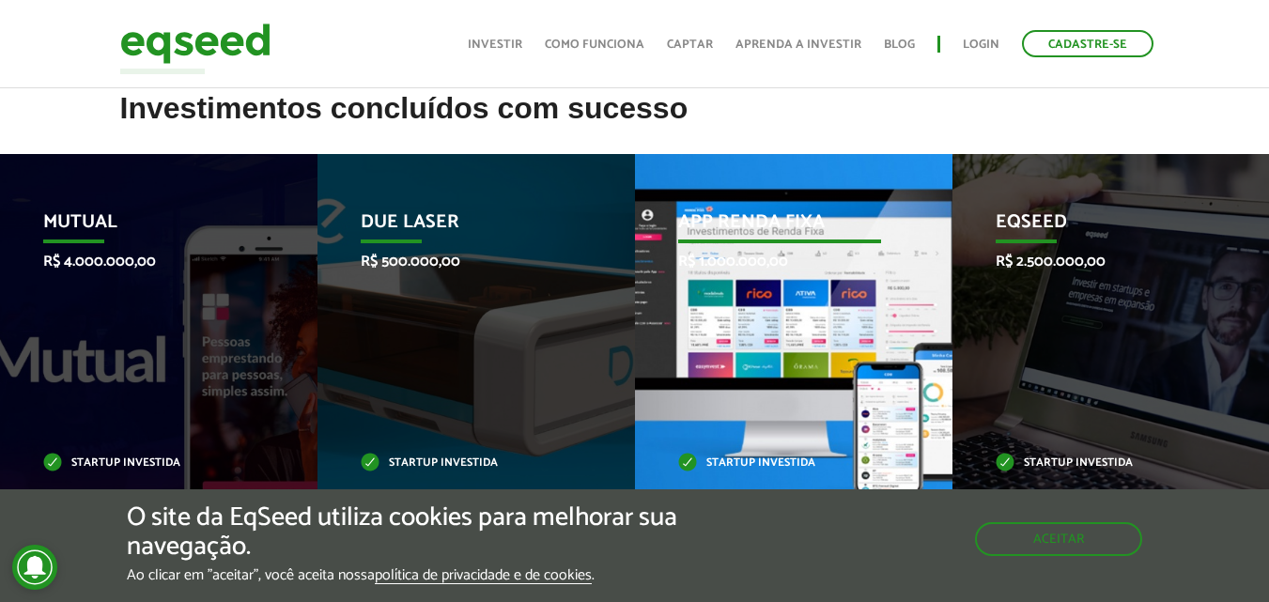
drag, startPoint x: 642, startPoint y: 215, endPoint x: 690, endPoint y: 241, distance: 54.7
click at [650, 216] on div "App Renda Fixa R$ 1.000.000,00 Startup investida" at bounding box center [779, 340] width 289 height 373
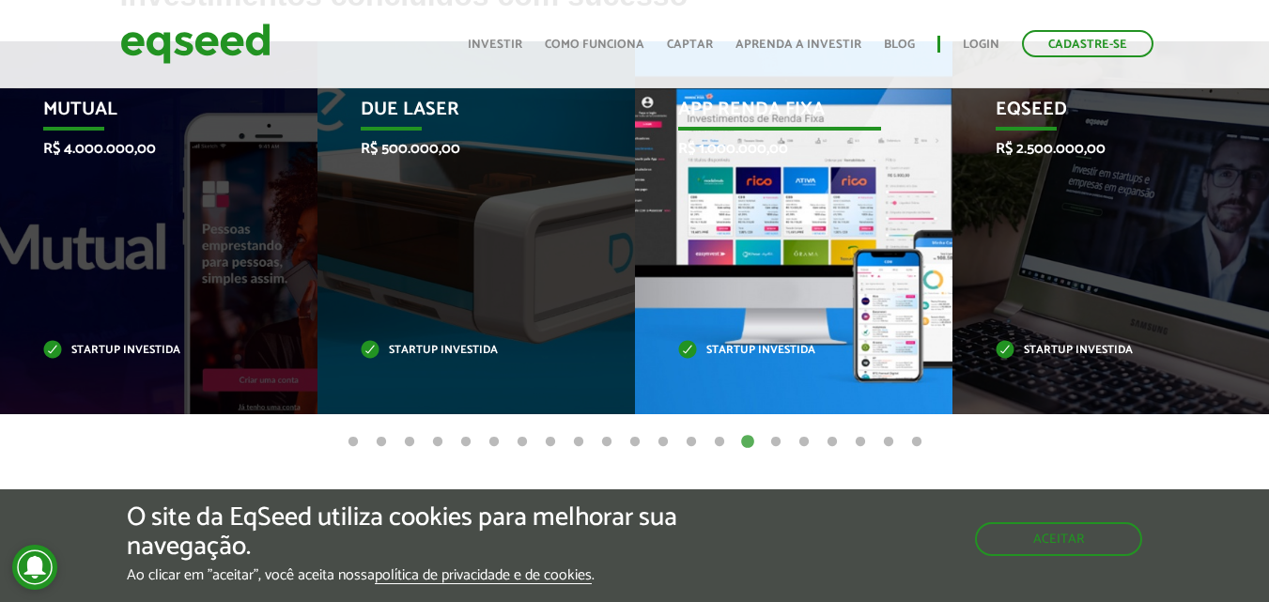
scroll to position [790, 0]
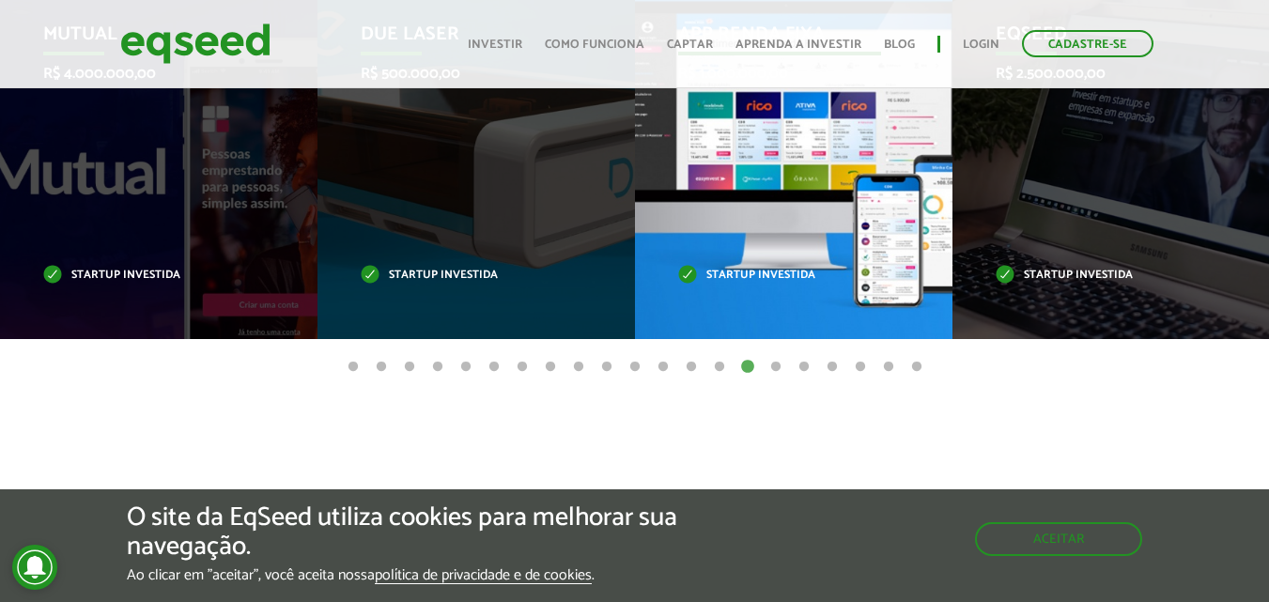
click at [742, 261] on div "App Renda Fixa R$ 1.000.000,00 Startup investida" at bounding box center [779, 152] width 289 height 373
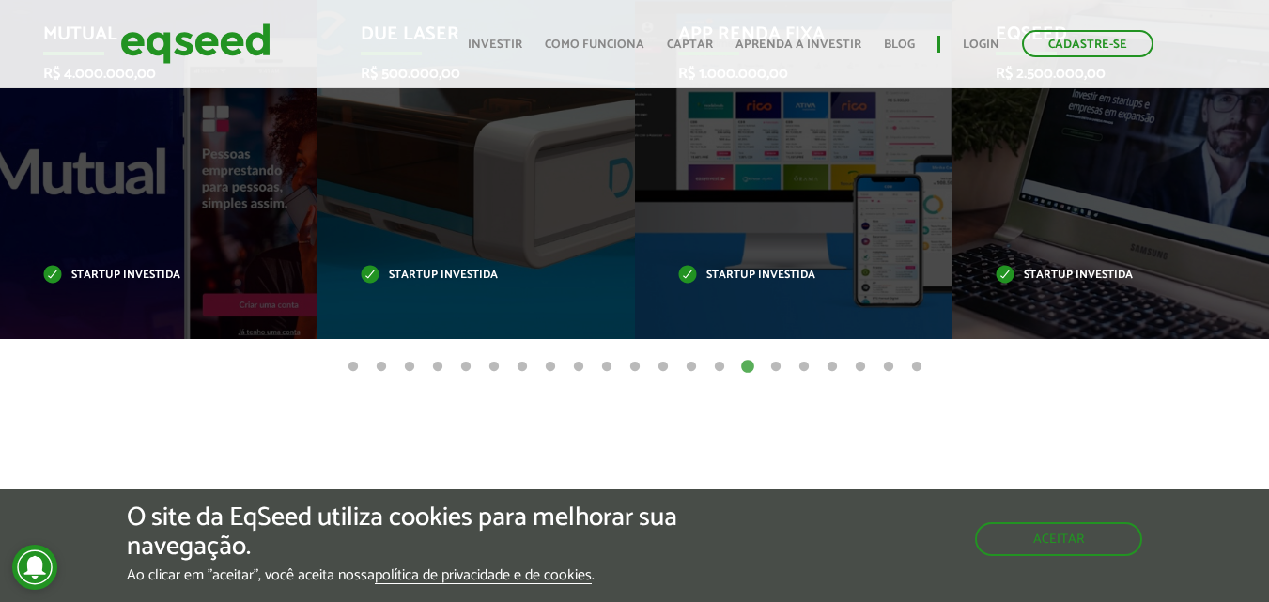
click at [581, 366] on button "9" at bounding box center [578, 367] width 19 height 19
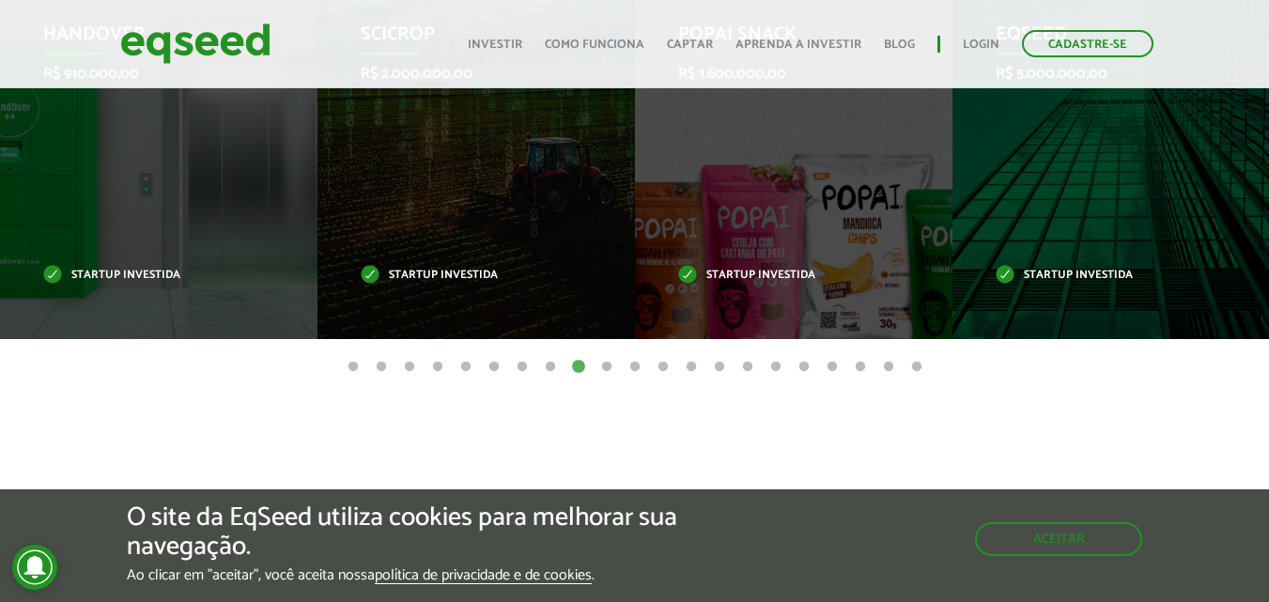
click at [516, 365] on button "7" at bounding box center [522, 367] width 19 height 19
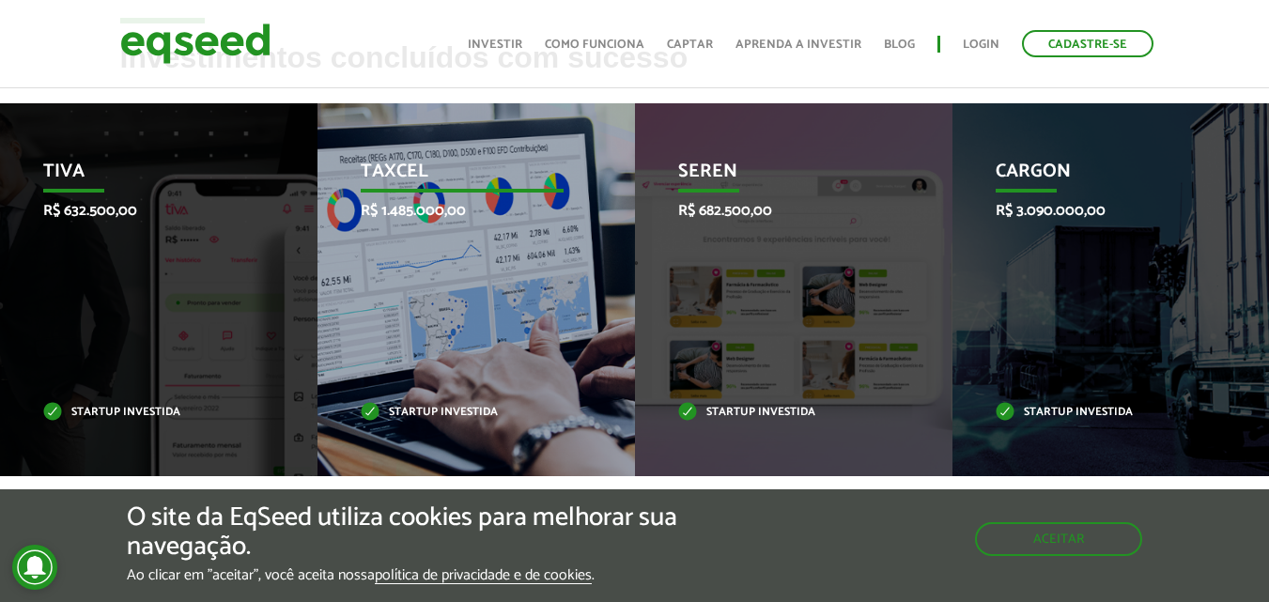
scroll to position [696, 0]
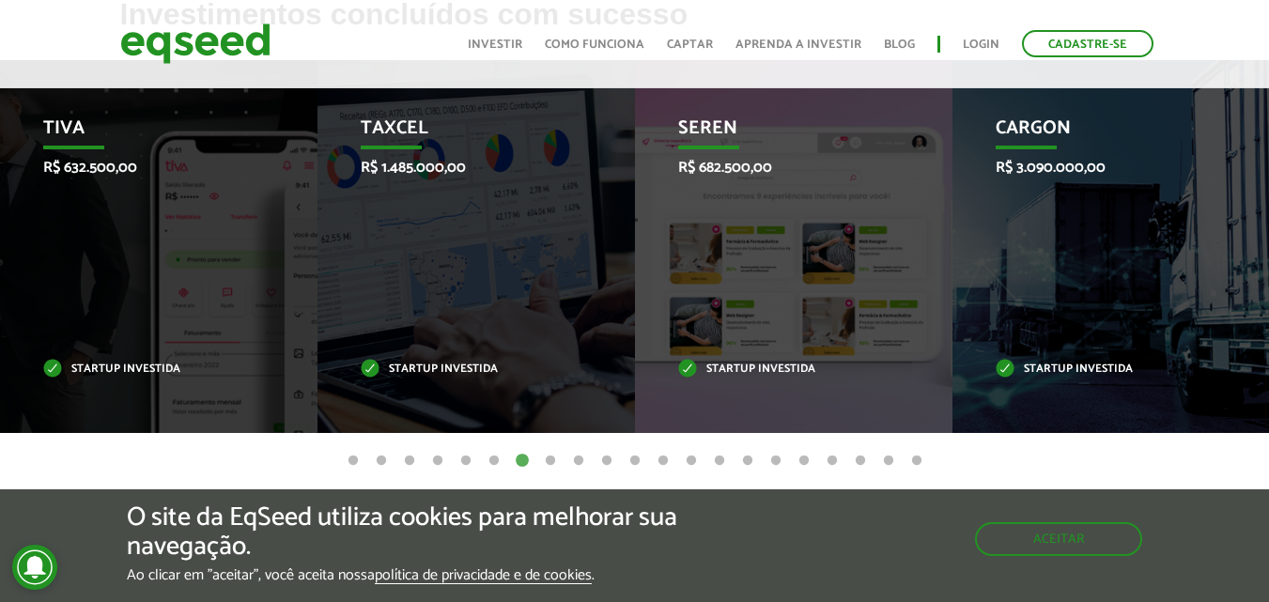
click at [467, 459] on button "5" at bounding box center [466, 461] width 19 height 19
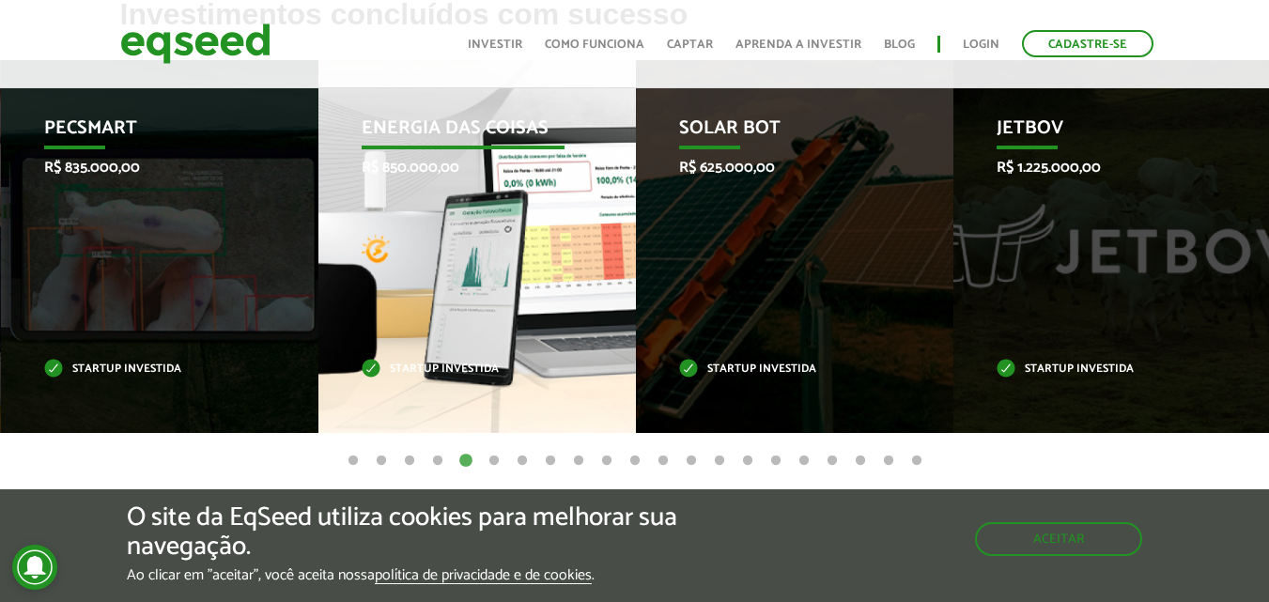
click at [460, 193] on div "Energia das Coisas R$ 850.000,00 Startup investida" at bounding box center [463, 246] width 289 height 373
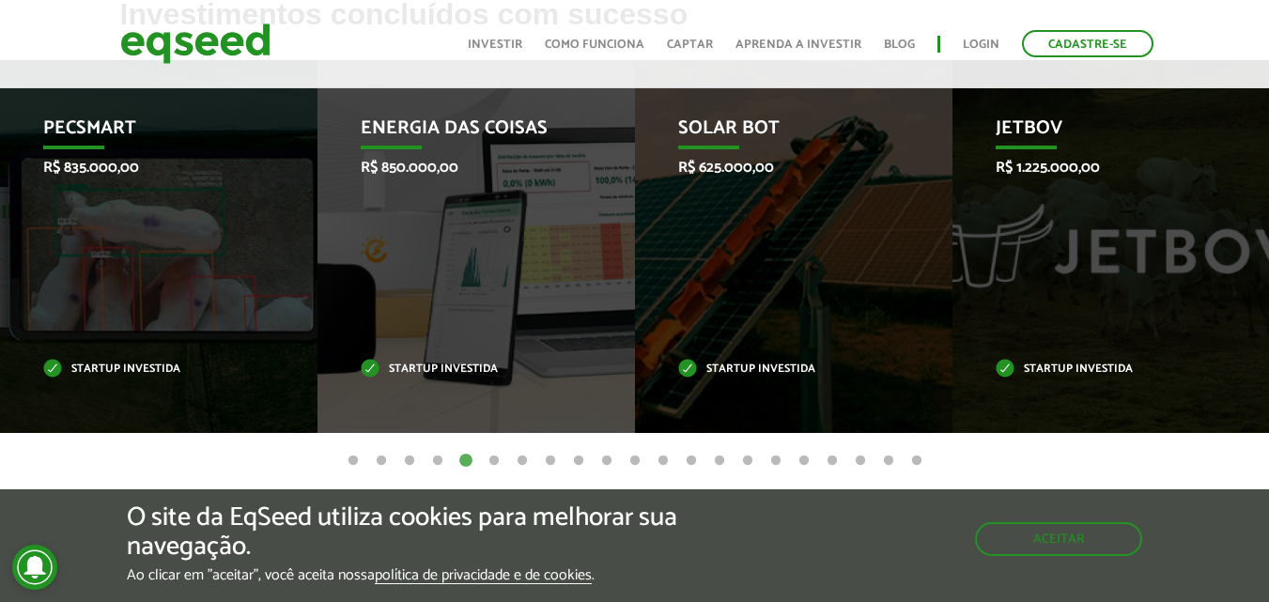
click at [381, 459] on button "2" at bounding box center [381, 461] width 19 height 19
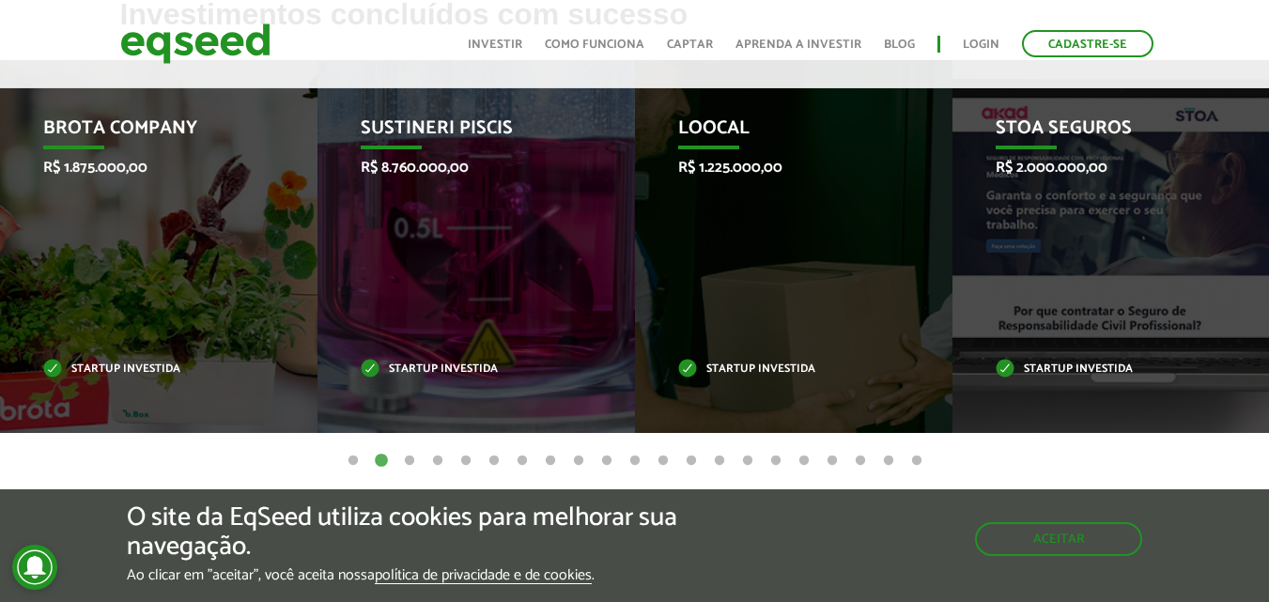
click at [405, 459] on button "3" at bounding box center [409, 461] width 19 height 19
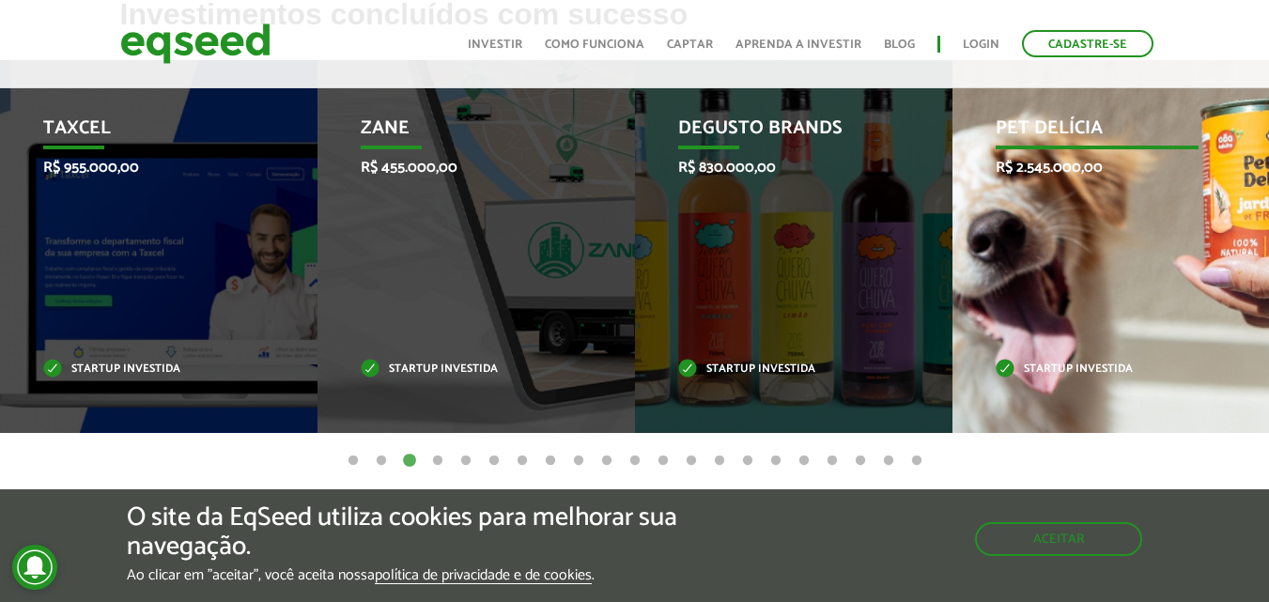
click at [1054, 301] on div "Pet Delícia R$ 2.545.000,00 Startup investida" at bounding box center [1097, 246] width 289 height 373
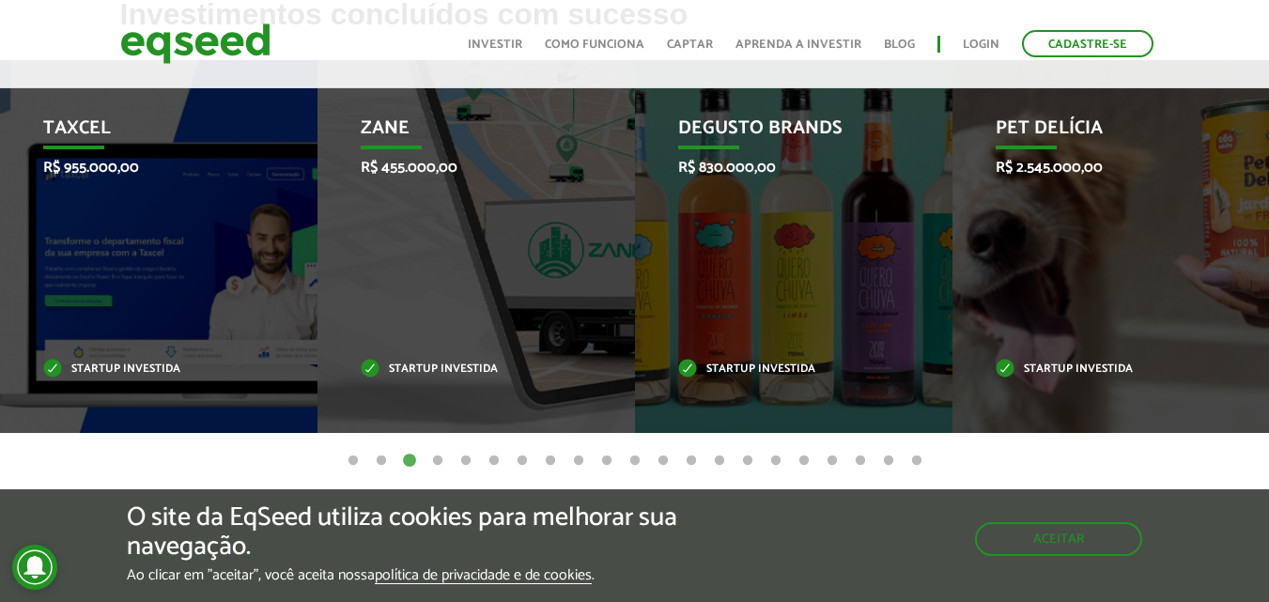
click at [435, 459] on button "4" at bounding box center [437, 461] width 19 height 19
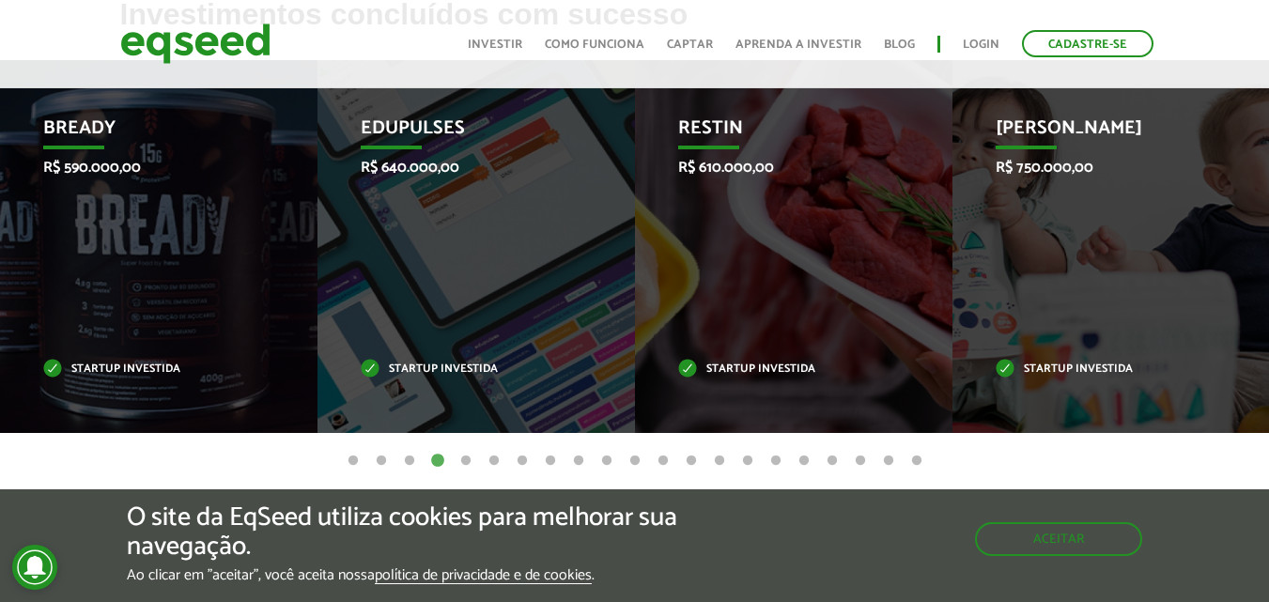
click at [408, 458] on button "3" at bounding box center [409, 461] width 19 height 19
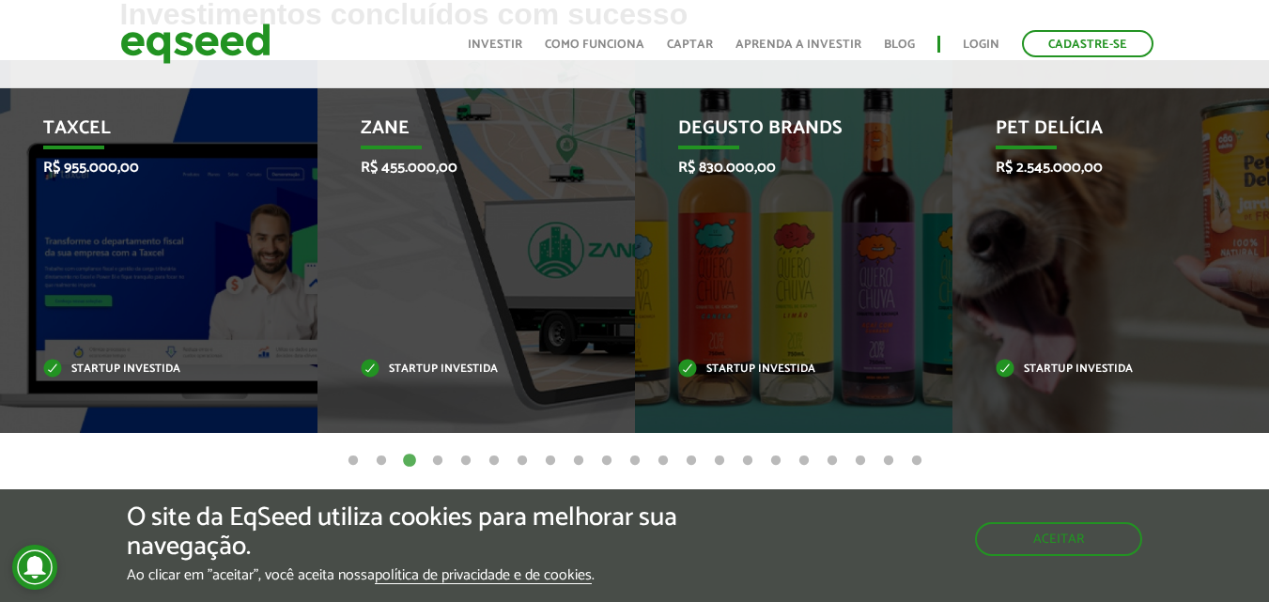
click at [350, 460] on button "1" at bounding box center [353, 461] width 19 height 19
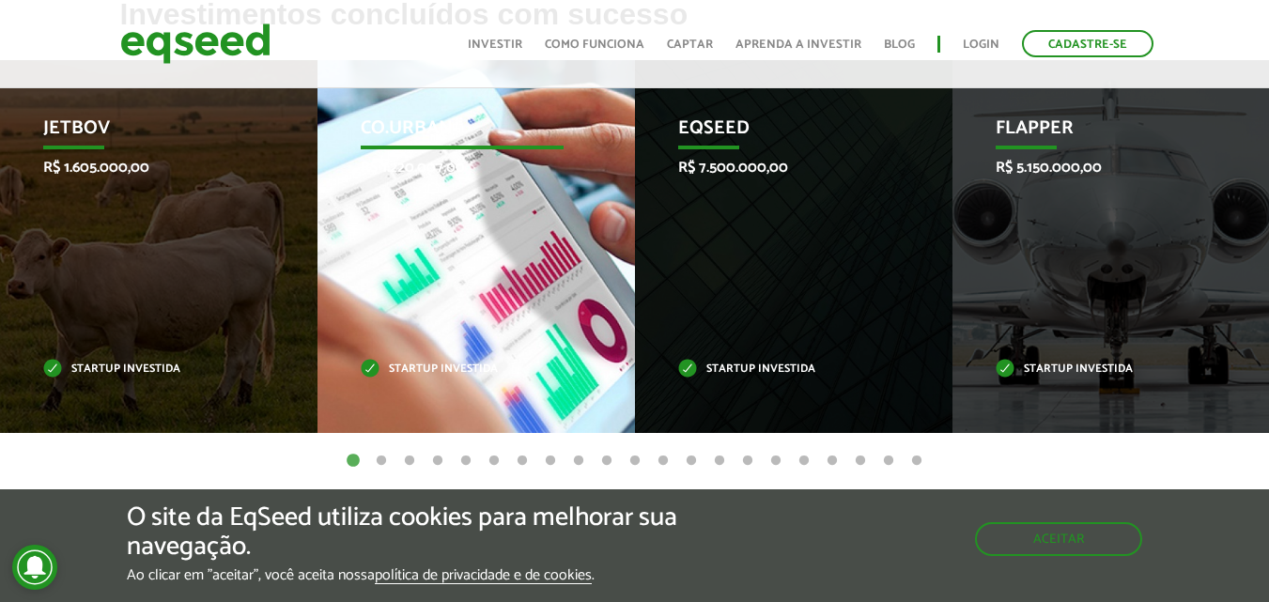
click at [344, 452] on button "1" at bounding box center [353, 461] width 19 height 19
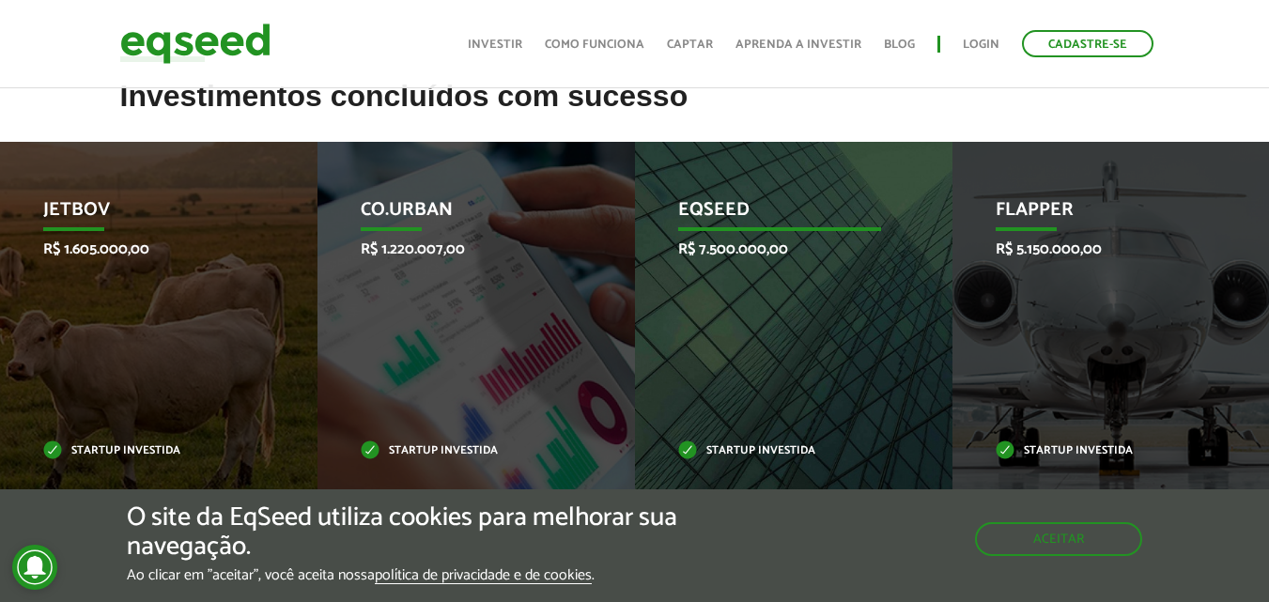
scroll to position [564, 0]
